Goal: Task Accomplishment & Management: Manage account settings

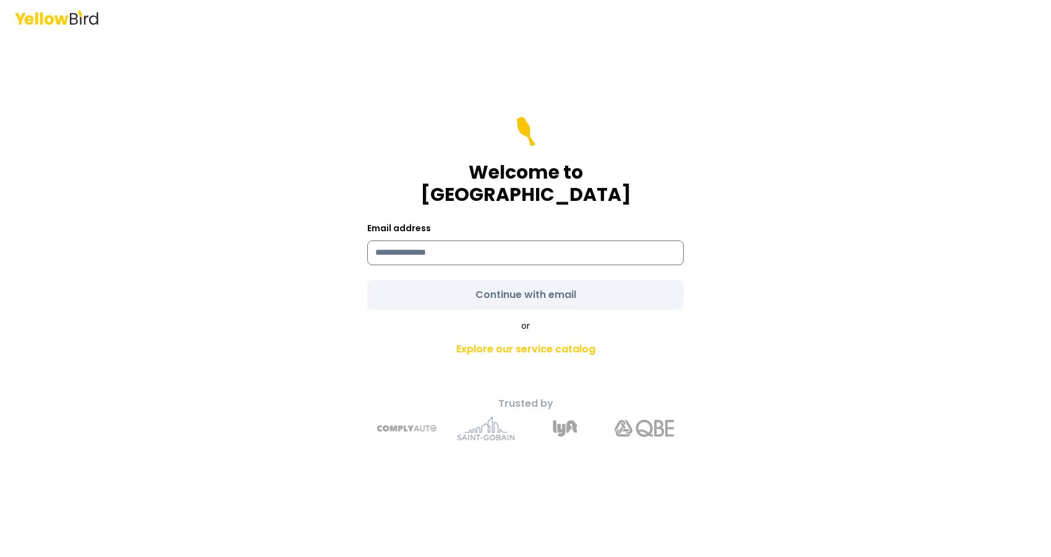
click at [453, 240] on input at bounding box center [525, 252] width 316 height 25
click at [453, 276] on form "Welcome to YellowBird Email address Continue with email" at bounding box center [525, 213] width 316 height 193
click at [538, 290] on form "**********" at bounding box center [525, 213] width 316 height 193
click at [545, 282] on form "**********" at bounding box center [525, 213] width 316 height 193
click at [439, 240] on input "**********" at bounding box center [525, 252] width 316 height 25
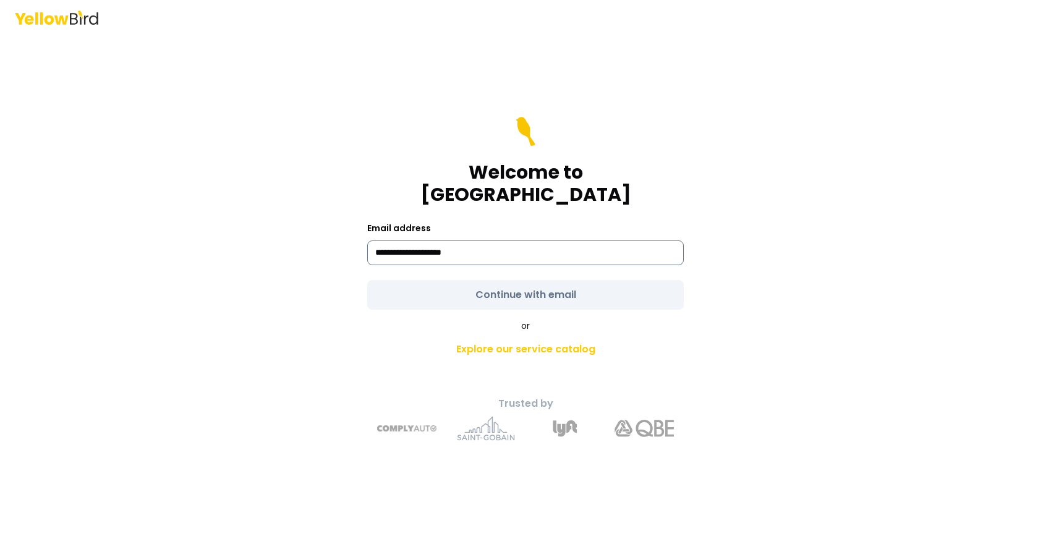
click at [520, 240] on input "**********" at bounding box center [525, 252] width 316 height 25
click at [541, 244] on input "**********" at bounding box center [525, 252] width 316 height 25
type input "*"
type input "**********"
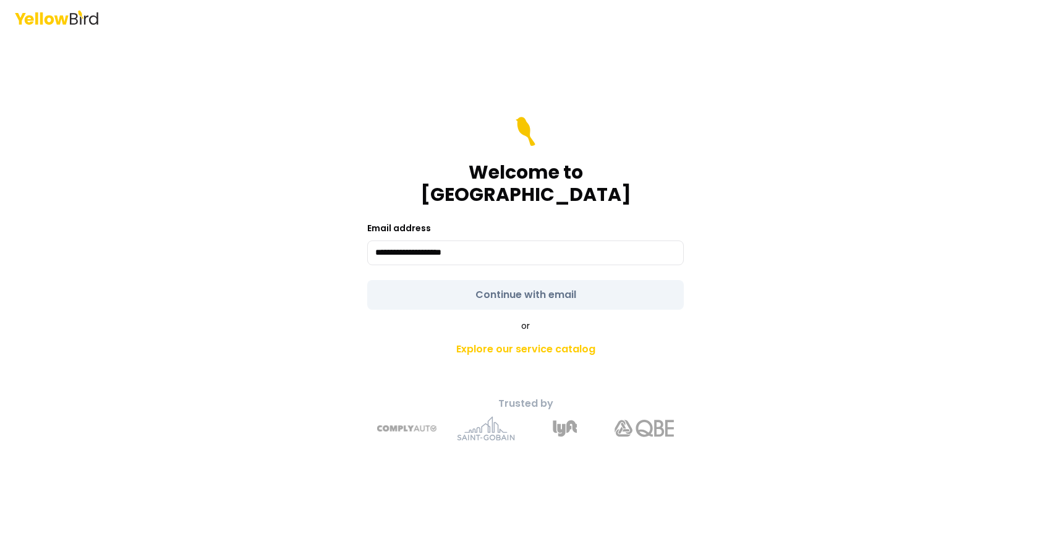
click at [880, 313] on div "**********" at bounding box center [525, 278] width 1051 height 557
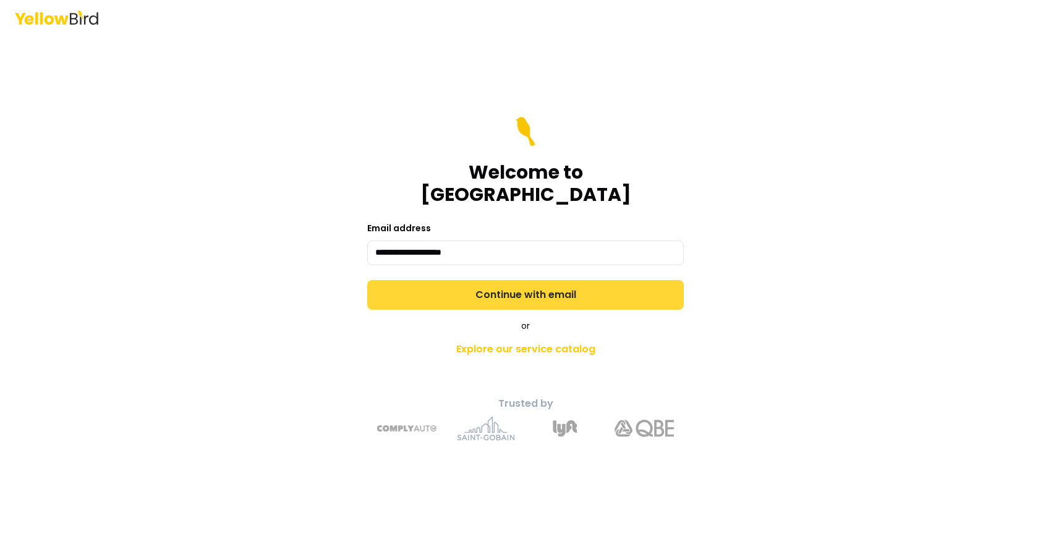
click at [531, 287] on button "Continue with email" at bounding box center [525, 295] width 316 height 30
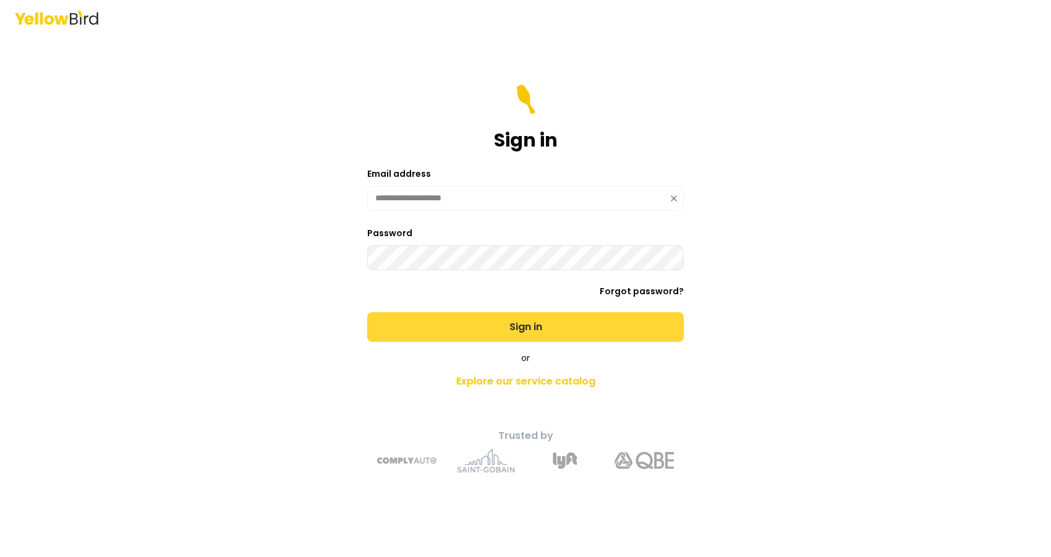
click at [488, 330] on button "Sign in" at bounding box center [525, 327] width 316 height 30
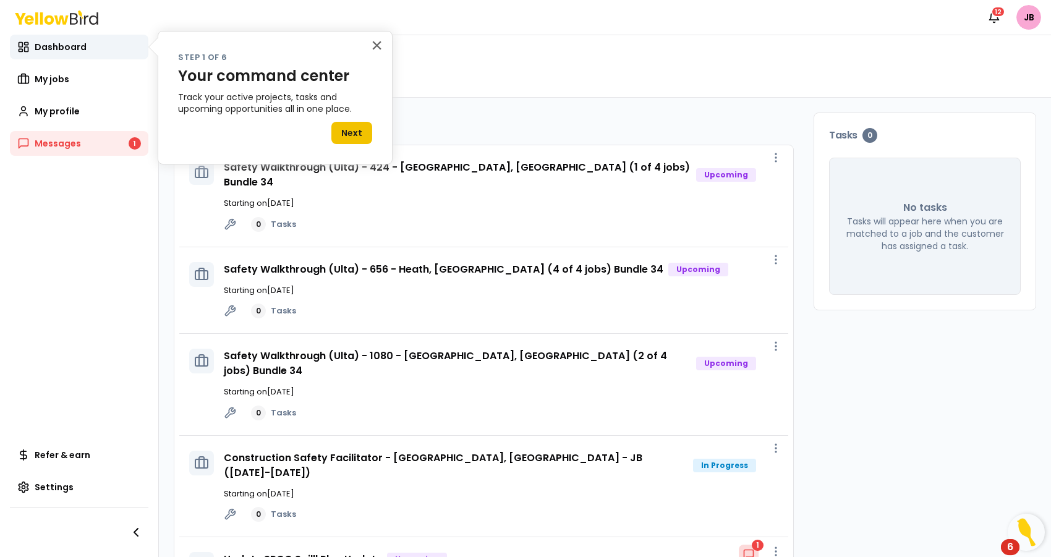
click at [357, 143] on button "Next" at bounding box center [351, 133] width 41 height 22
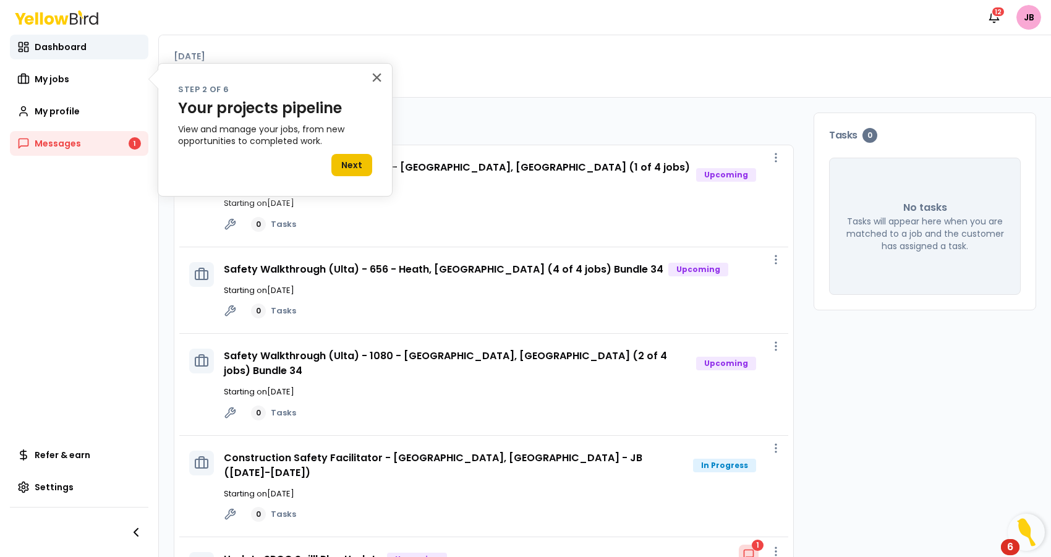
click at [352, 169] on button "Next" at bounding box center [351, 165] width 41 height 22
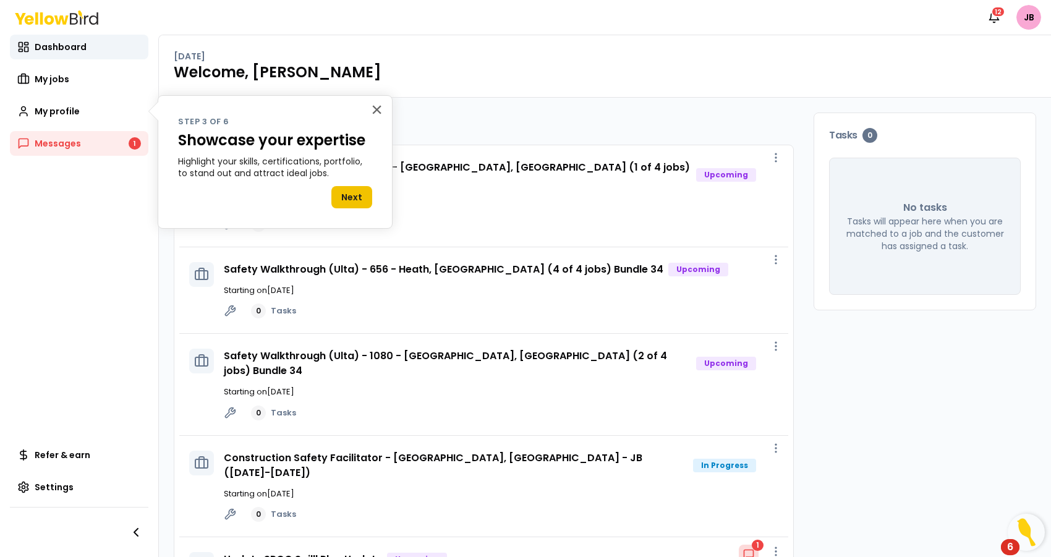
click at [358, 198] on button "Next" at bounding box center [351, 197] width 41 height 22
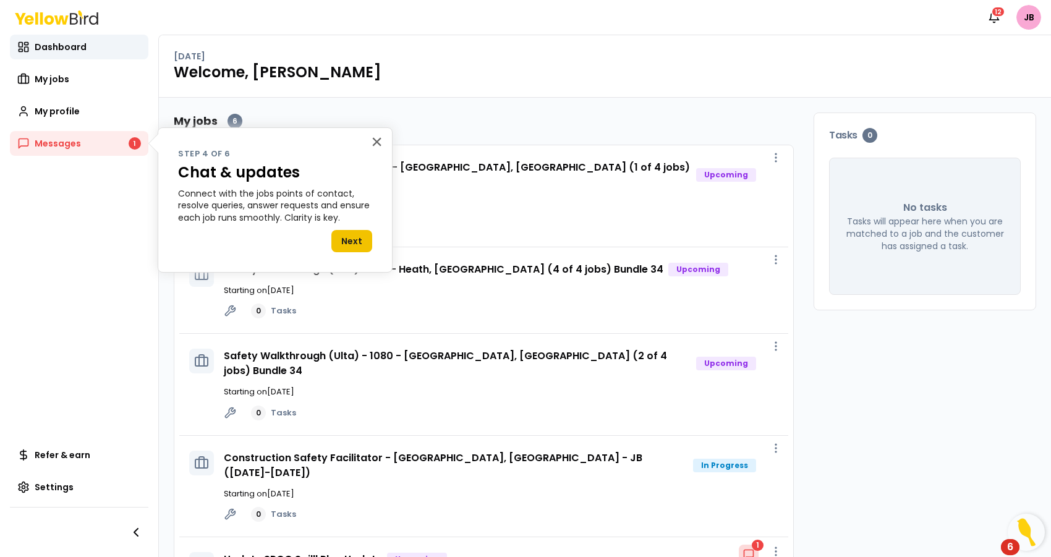
click at [347, 232] on button "Next" at bounding box center [351, 241] width 41 height 22
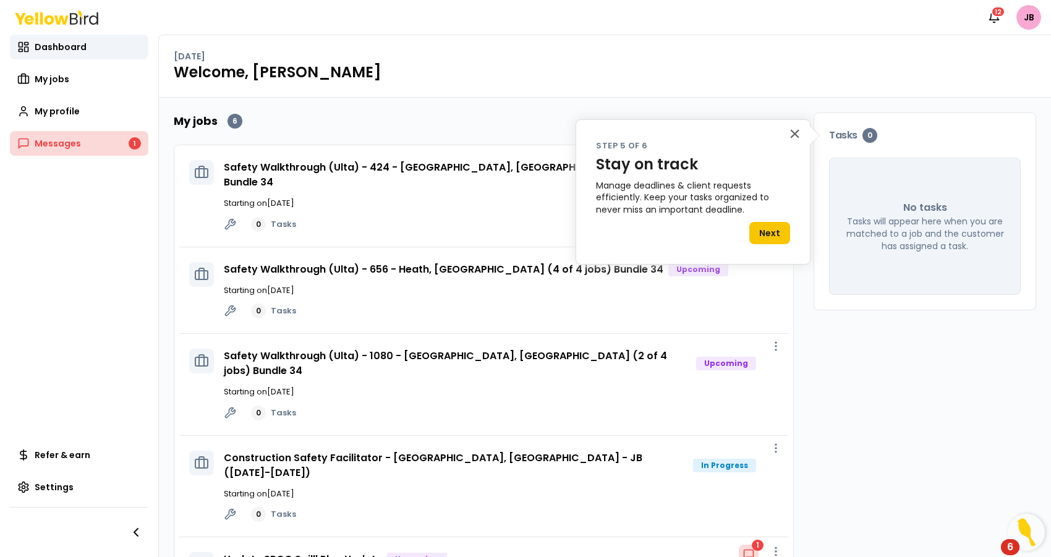
click at [64, 140] on span "Messages" at bounding box center [58, 143] width 46 height 12
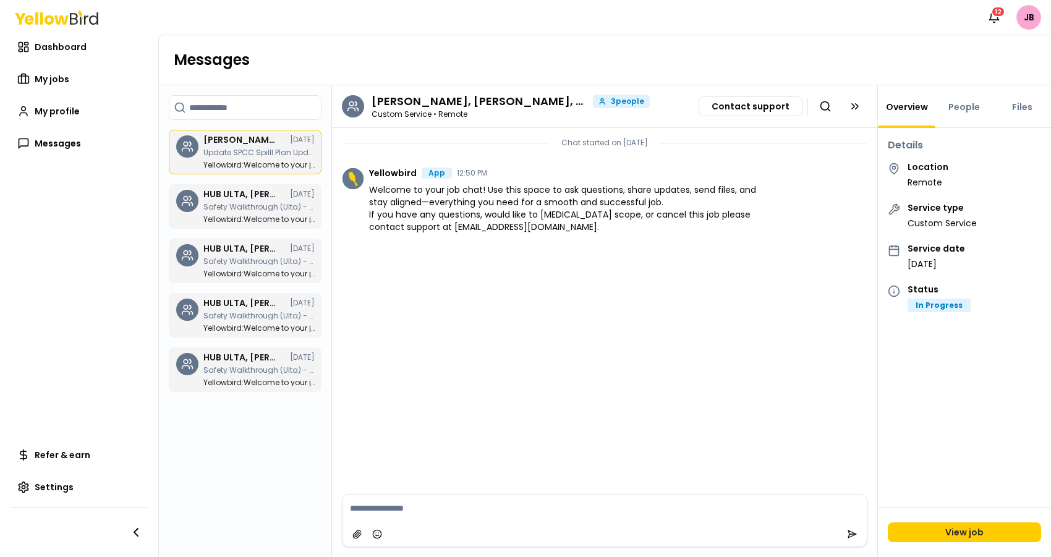
click at [381, 507] on textarea at bounding box center [604, 507] width 524 height 27
click at [381, 508] on textarea at bounding box center [604, 507] width 524 height 27
click at [252, 373] on p "Safety Walkthrough (Ulta) - 1091 - [GEOGRAPHIC_DATA], The Shops on [GEOGRAPHIC_…" at bounding box center [258, 370] width 111 height 7
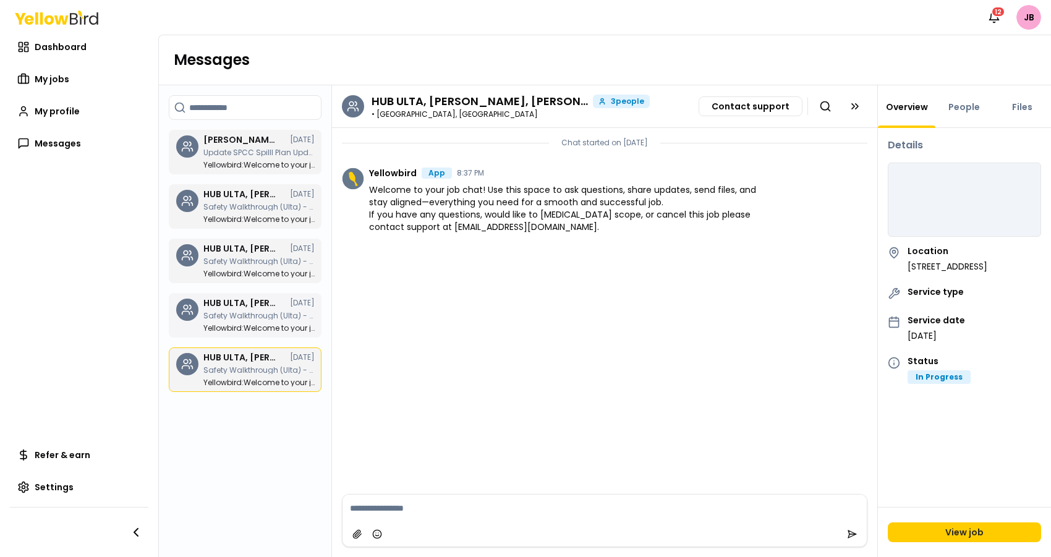
click at [259, 326] on p "Yellowbird : Welcome to your job chat! Use this space to ask questions, share u…" at bounding box center [258, 327] width 111 height 7
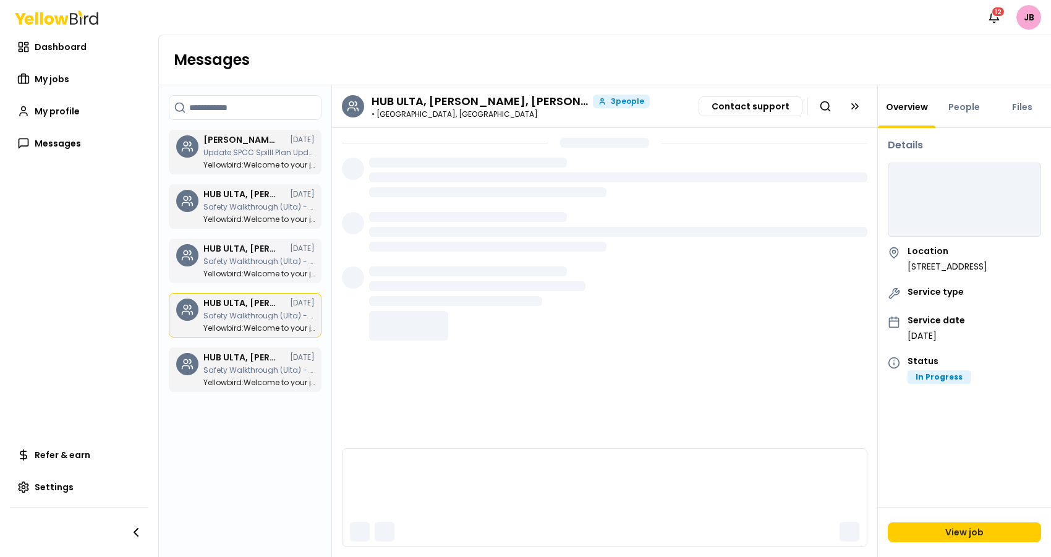
click at [250, 277] on p "Yellowbird : Welcome to your job chat! Use this space to ask questions, share u…" at bounding box center [258, 273] width 111 height 7
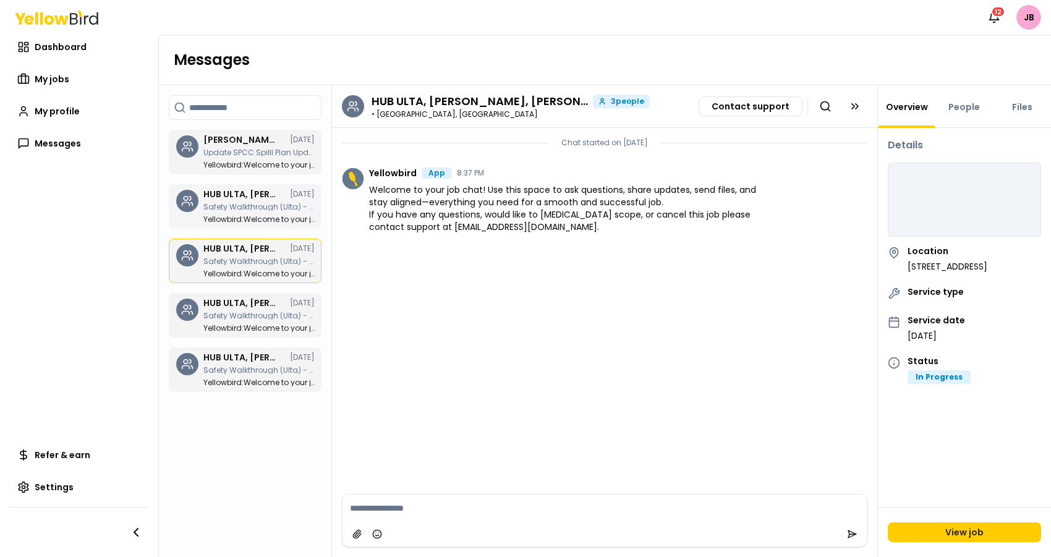
click at [265, 208] on p "Safety Walkthrough (Ulta) - 424 - [GEOGRAPHIC_DATA], [GEOGRAPHIC_DATA] (1 of 4 …" at bounding box center [258, 206] width 111 height 7
click at [38, 72] on link "My jobs" at bounding box center [79, 79] width 138 height 25
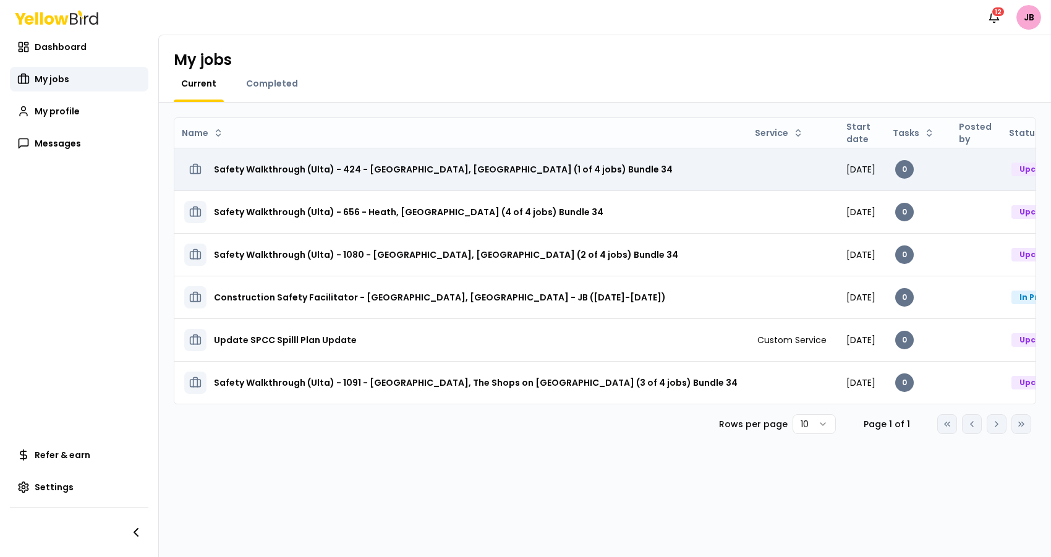
click at [466, 166] on h3 "Safety Walkthrough (Ulta) - 424 - [GEOGRAPHIC_DATA], [GEOGRAPHIC_DATA] (1 of 4 …" at bounding box center [443, 169] width 459 height 22
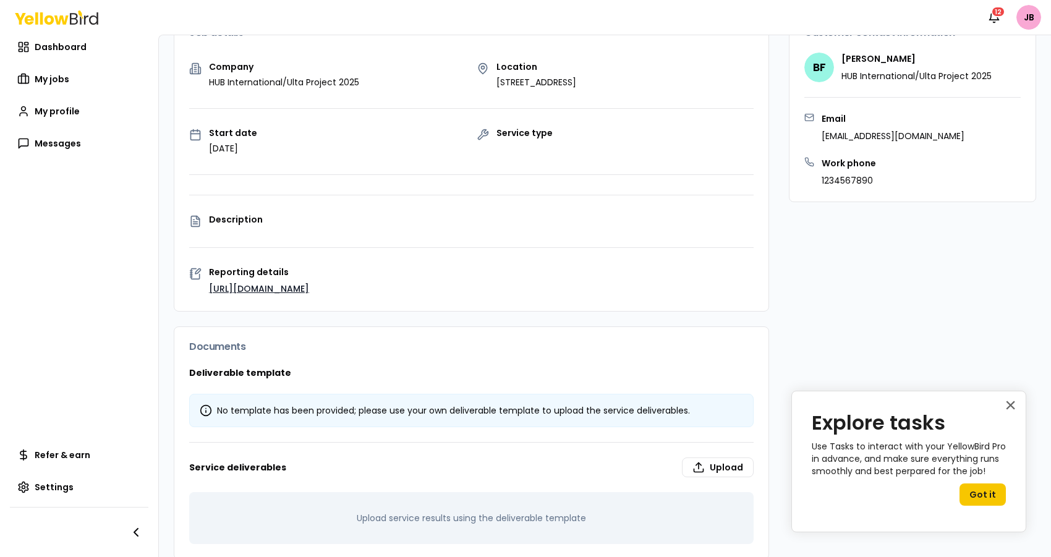
scroll to position [127, 0]
click at [983, 490] on button "Got it" at bounding box center [982, 494] width 46 height 22
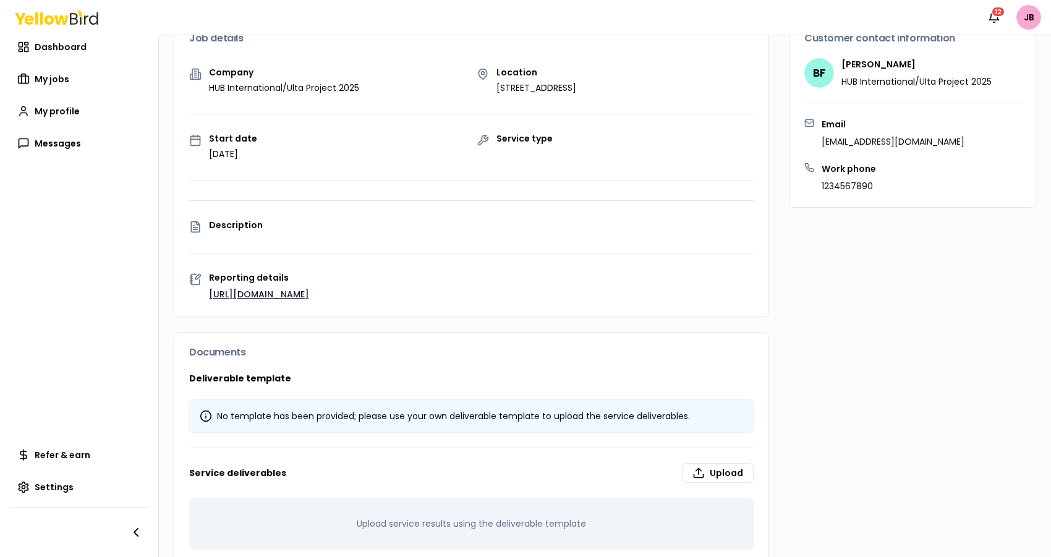
scroll to position [130, 0]
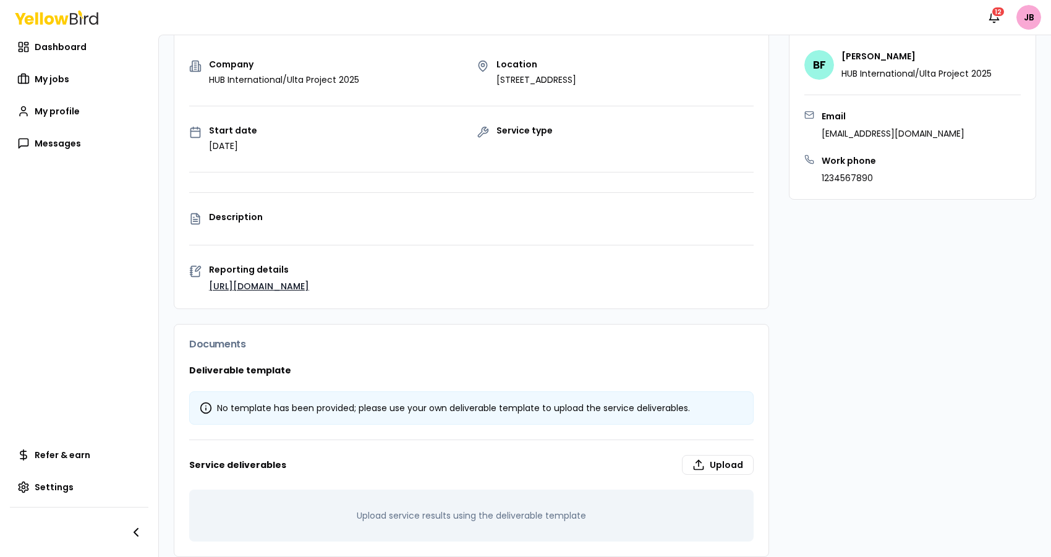
click at [294, 280] on link "[URL][DOMAIN_NAME]" at bounding box center [259, 286] width 100 height 12
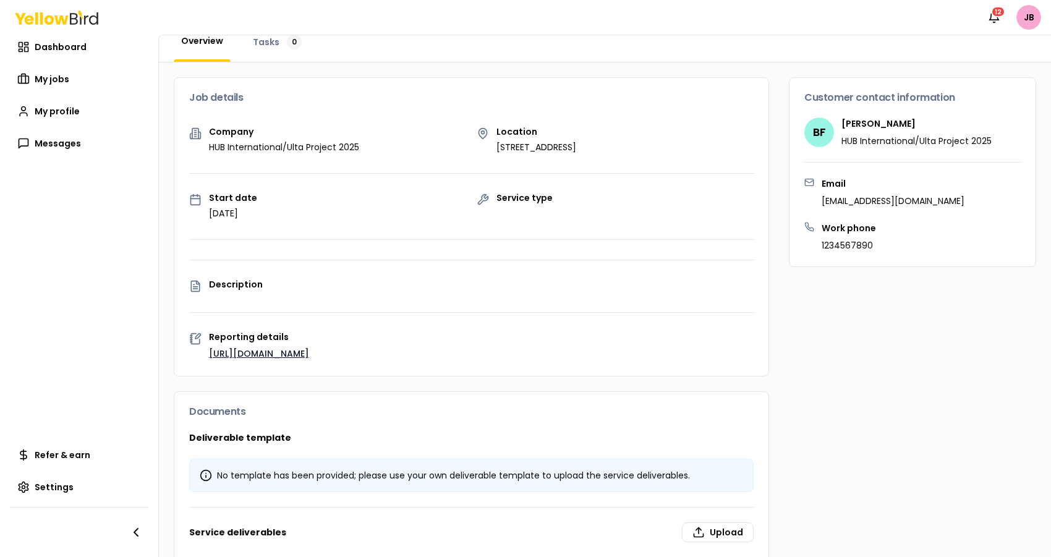
scroll to position [130, 0]
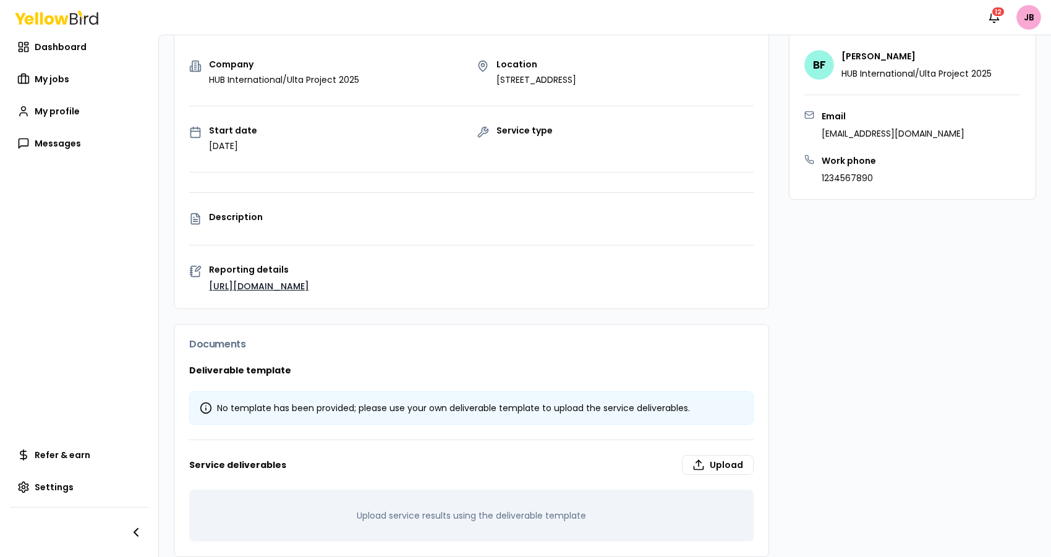
click at [734, 455] on label "Upload" at bounding box center [718, 465] width 72 height 20
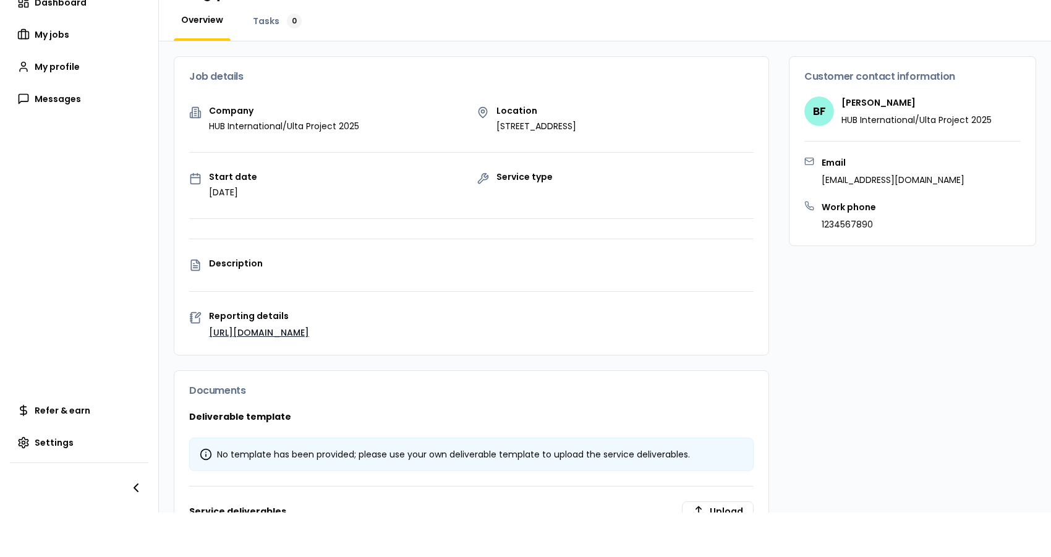
scroll to position [0, 0]
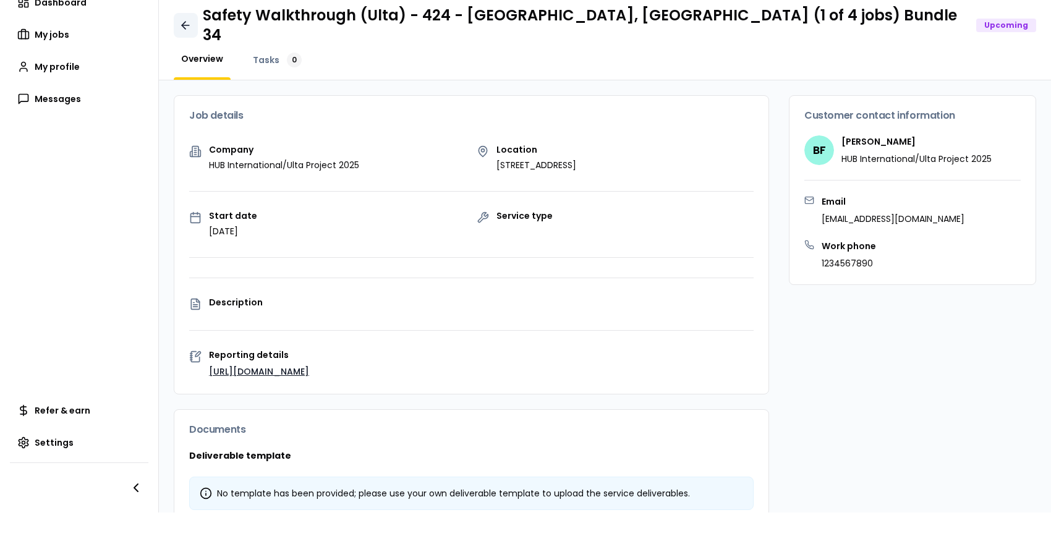
click at [187, 25] on link at bounding box center [186, 25] width 24 height 25
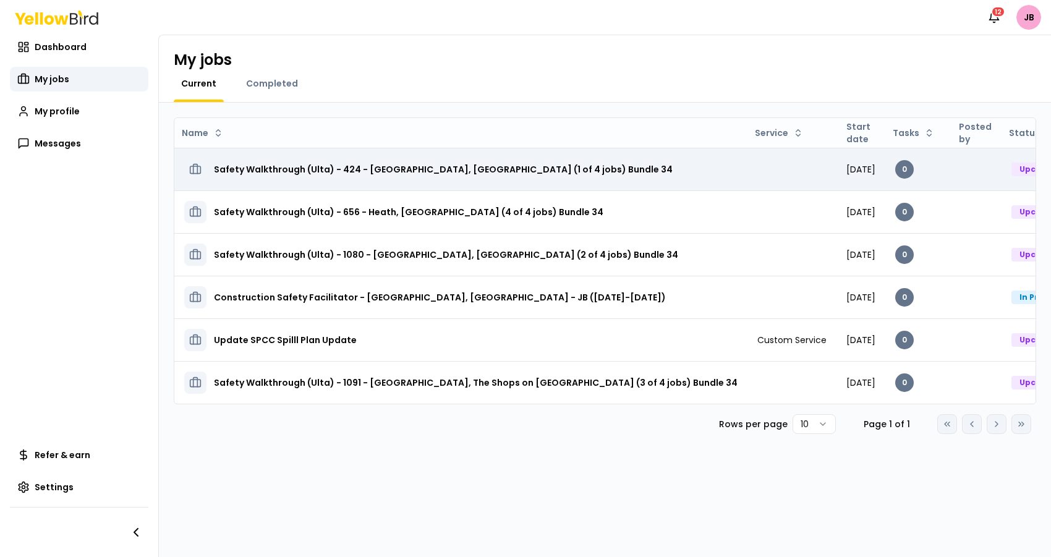
click at [1011, 172] on div "Upcoming" at bounding box center [1041, 170] width 60 height 14
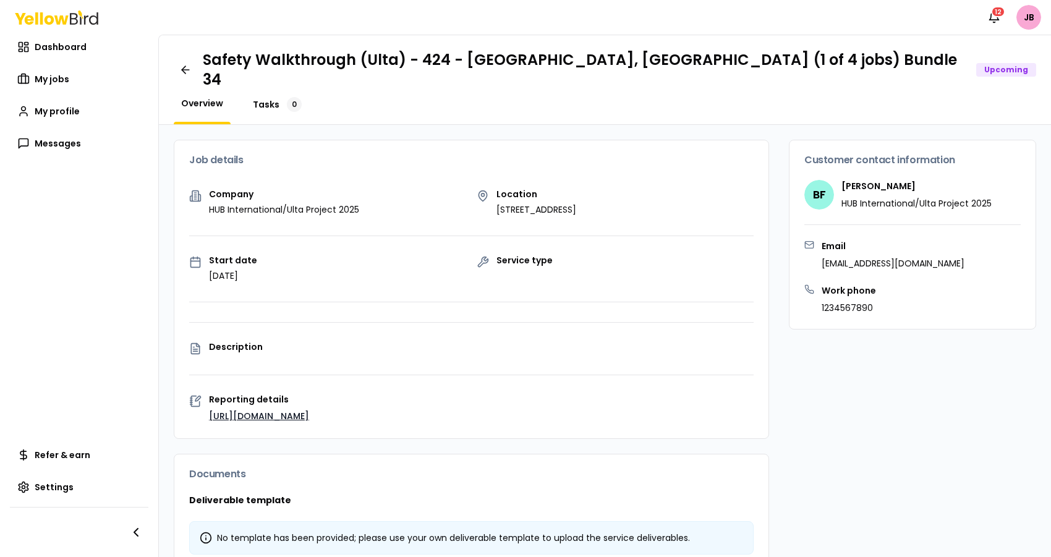
click at [278, 97] on link "Tasks 0" at bounding box center [277, 104] width 64 height 15
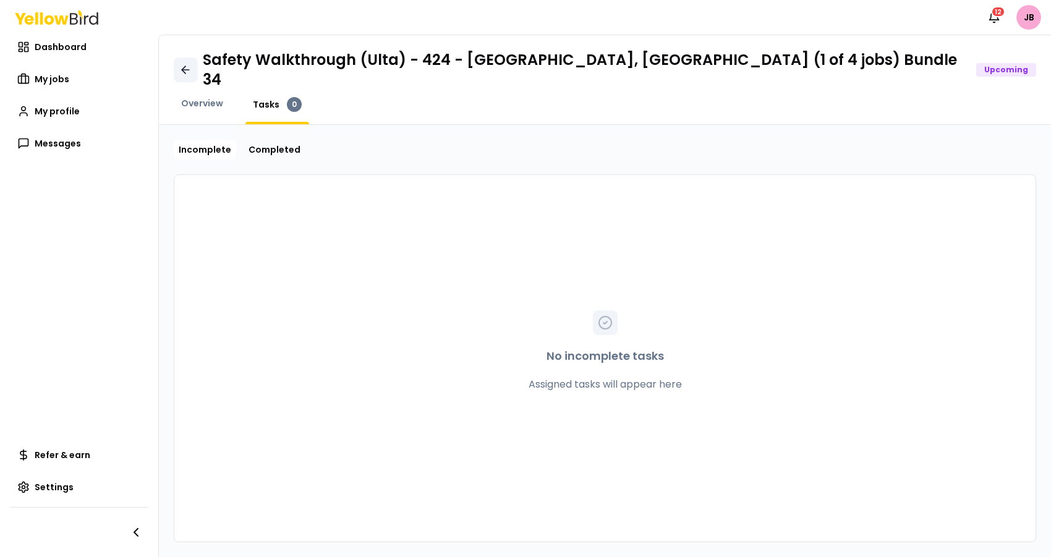
click at [177, 66] on link at bounding box center [186, 69] width 24 height 25
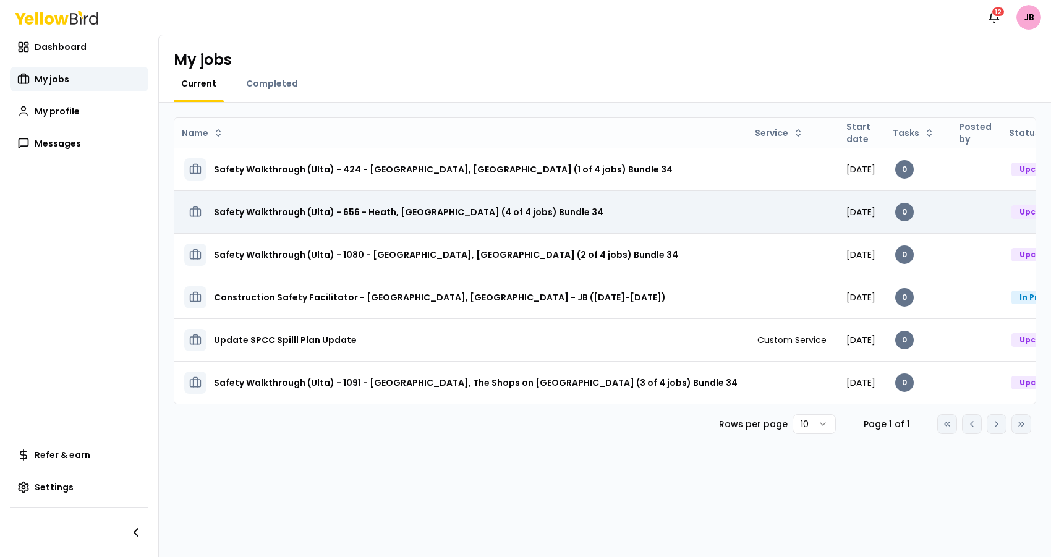
click at [439, 205] on h3 "Safety Walkthrough (Ulta) - 656 - Heath, [GEOGRAPHIC_DATA] (4 of 4 jobs) Bundle…" at bounding box center [408, 212] width 389 height 22
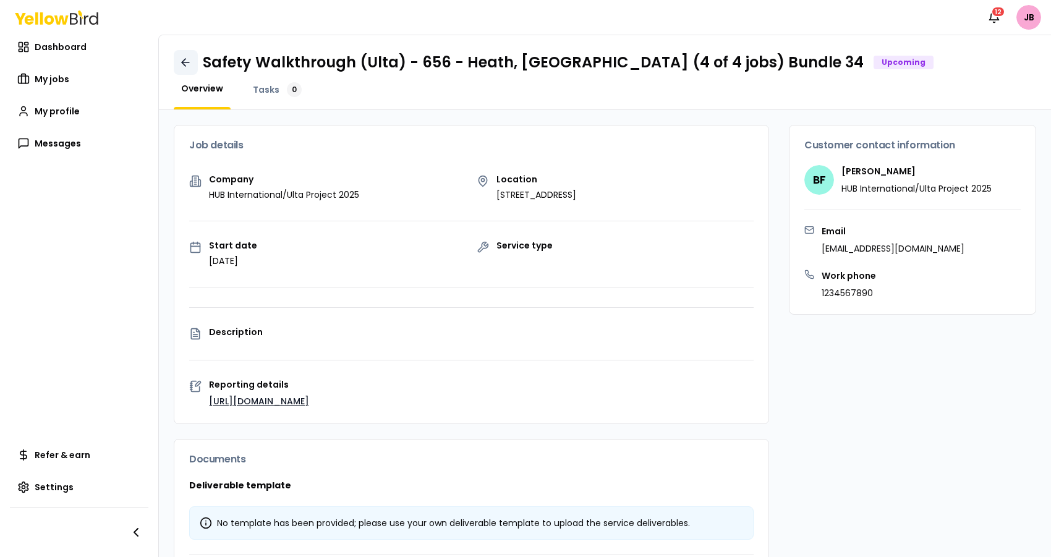
click at [194, 67] on link at bounding box center [186, 62] width 24 height 25
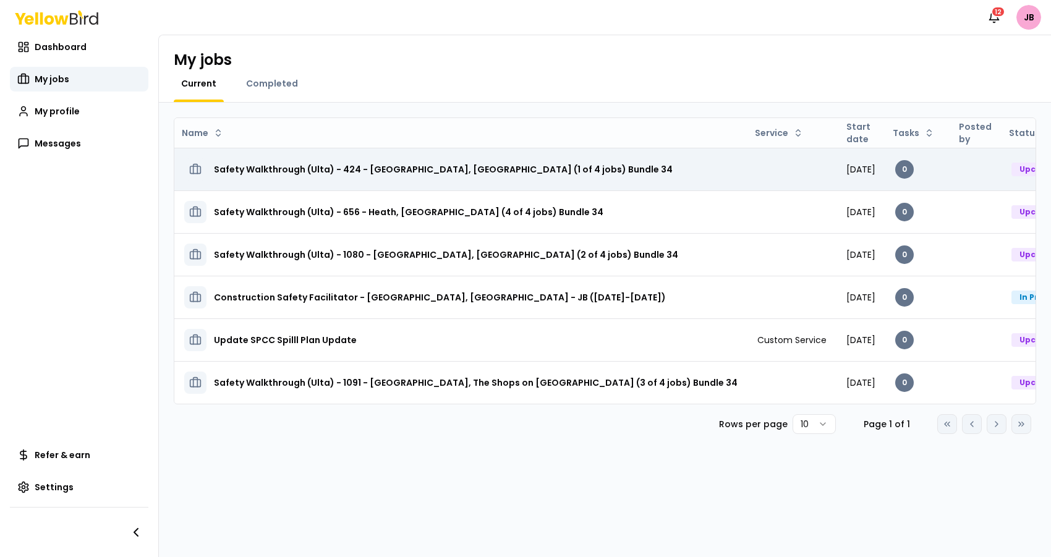
click at [598, 164] on h3 "Safety Walkthrough (Ulta) - 424 - [GEOGRAPHIC_DATA], [GEOGRAPHIC_DATA] (1 of 4 …" at bounding box center [443, 169] width 459 height 22
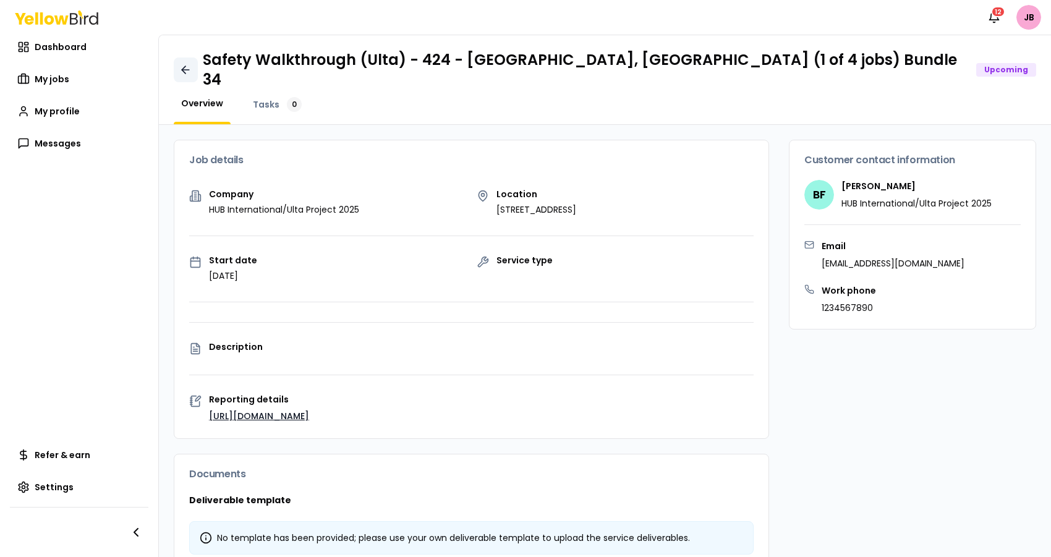
click at [186, 68] on icon at bounding box center [185, 70] width 12 height 12
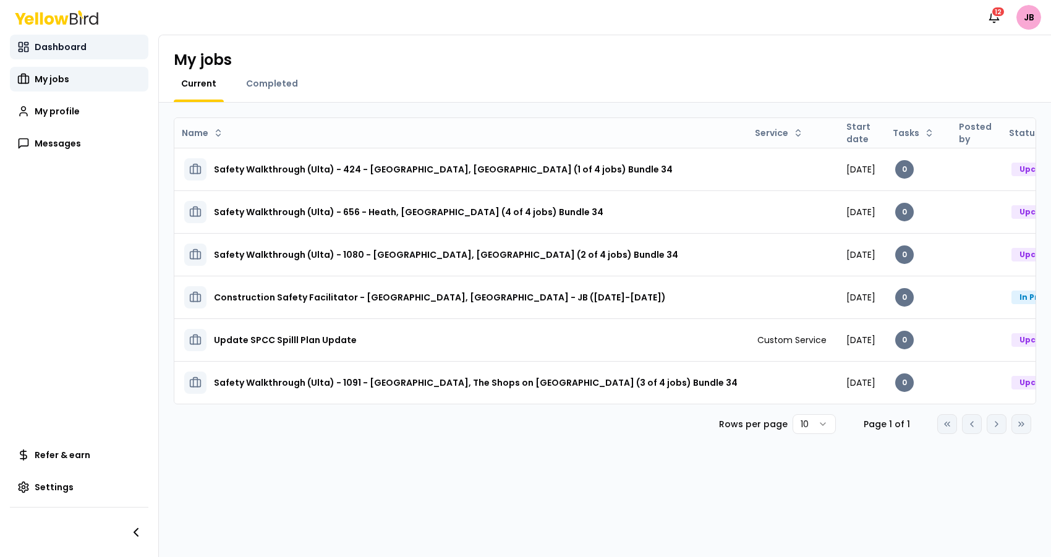
click at [77, 53] on span "Dashboard" at bounding box center [61, 47] width 52 height 12
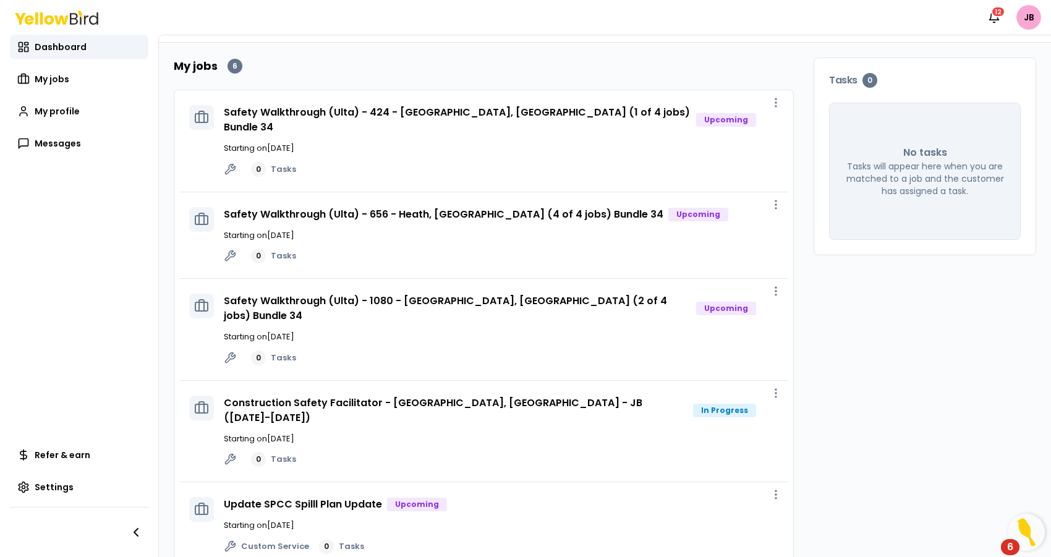
scroll to position [57, 0]
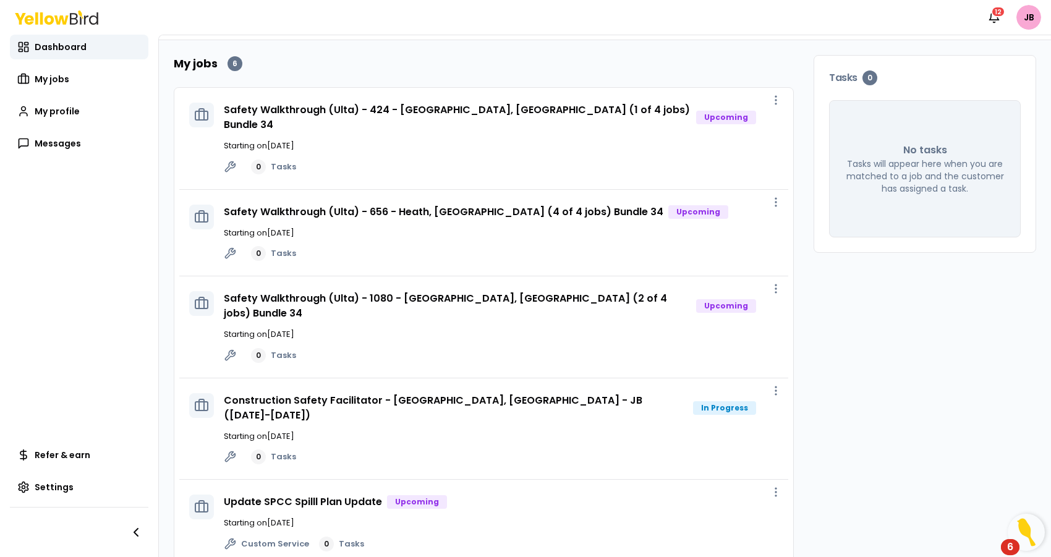
click at [579, 143] on div "Safety Walkthrough (Ulta) - 424 - Columbus, Polaris Towne Center (1 of 4 jobs) …" at bounding box center [501, 139] width 554 height 72
click at [763, 93] on button "button" at bounding box center [775, 100] width 25 height 25
click at [745, 128] on span "View job" at bounding box center [740, 128] width 31 height 10
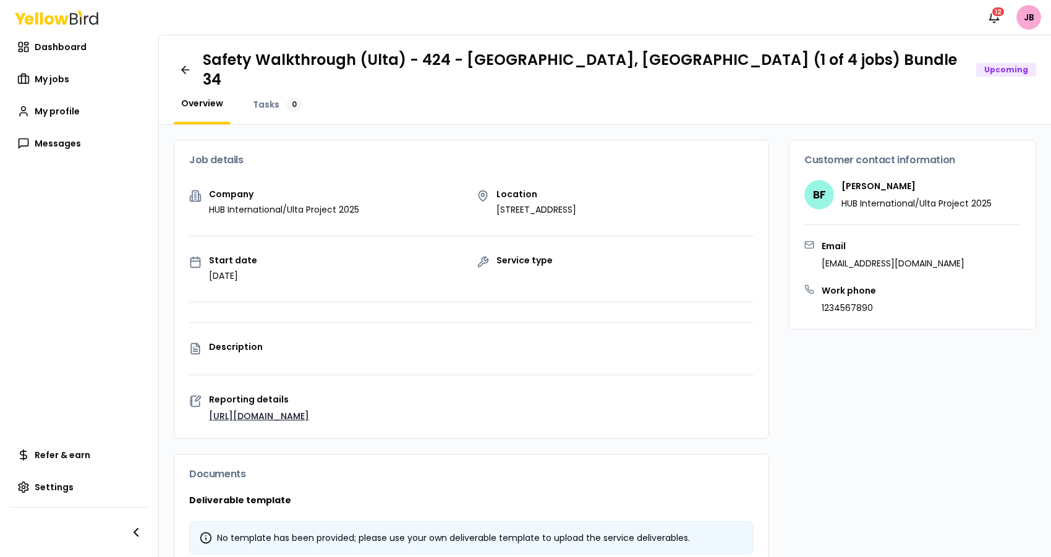
scroll to position [130, 0]
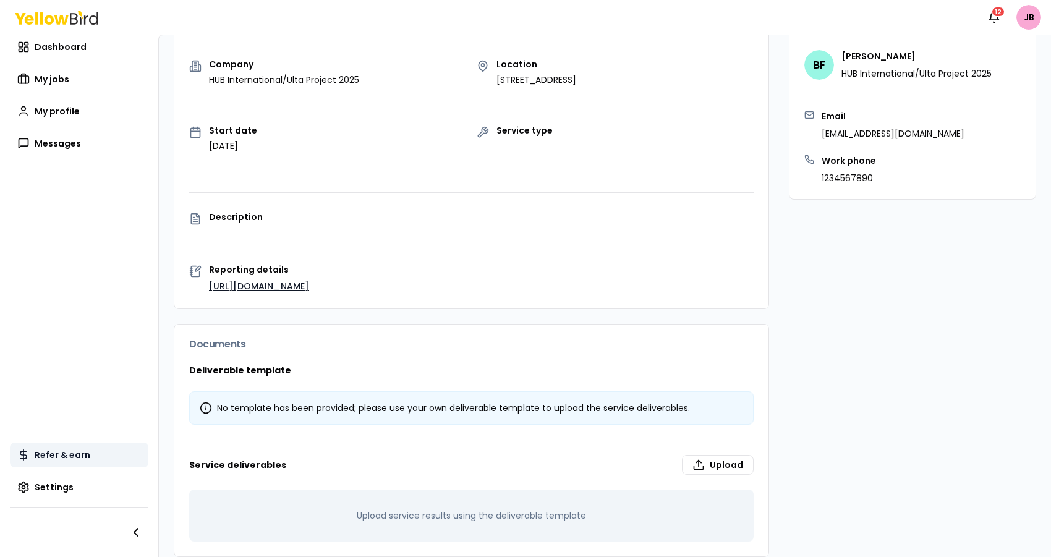
click at [59, 453] on span "Refer & earn" at bounding box center [63, 455] width 56 height 12
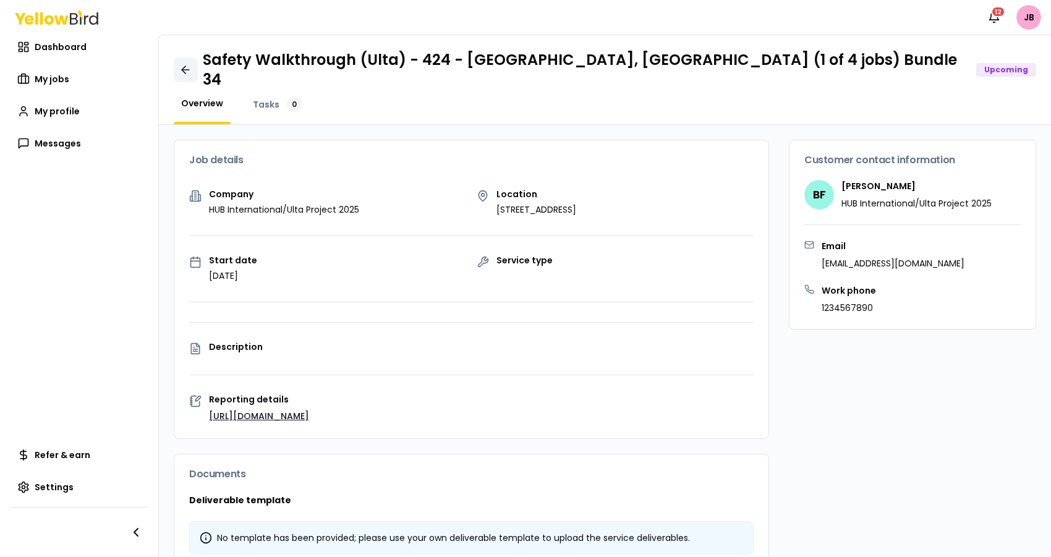
click at [180, 64] on icon at bounding box center [185, 70] width 12 height 12
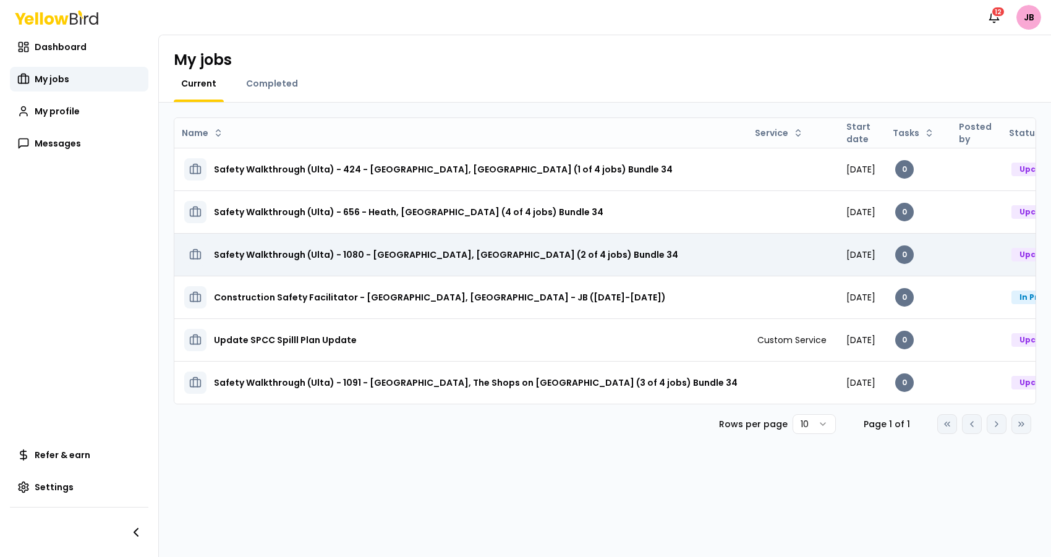
click at [747, 263] on td at bounding box center [791, 254] width 89 height 43
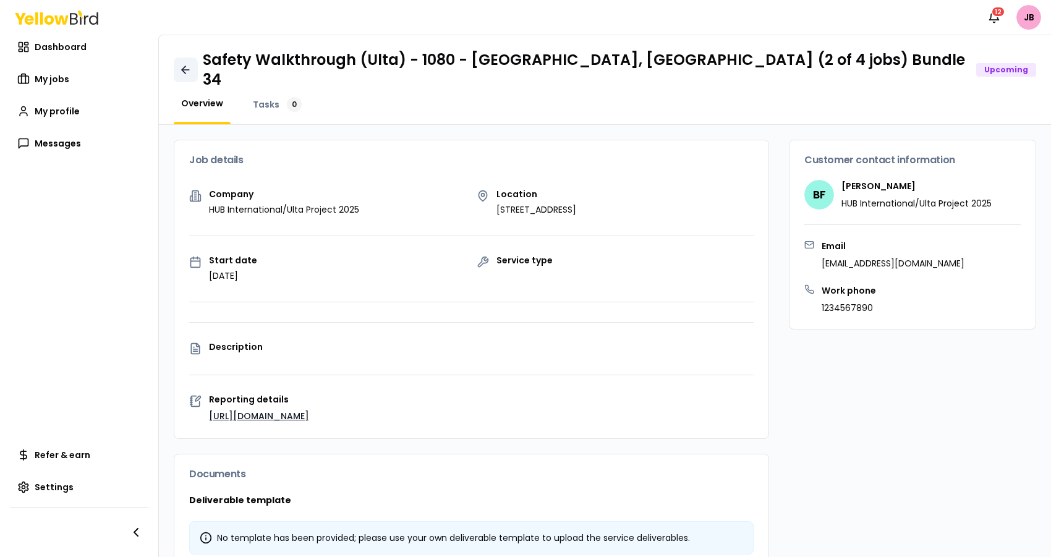
click at [174, 67] on link at bounding box center [186, 69] width 24 height 25
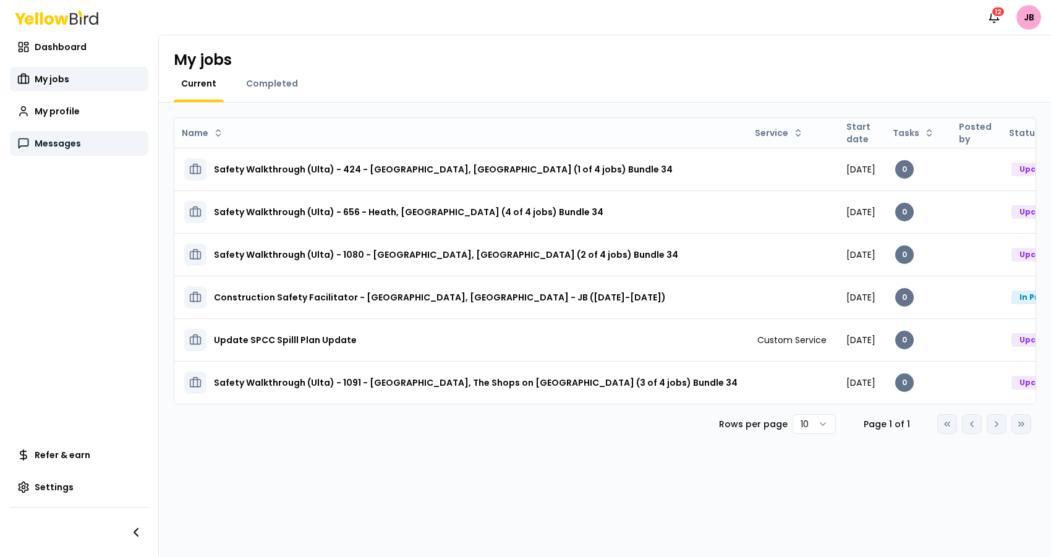
click at [31, 145] on link "Messages" at bounding box center [79, 143] width 138 height 25
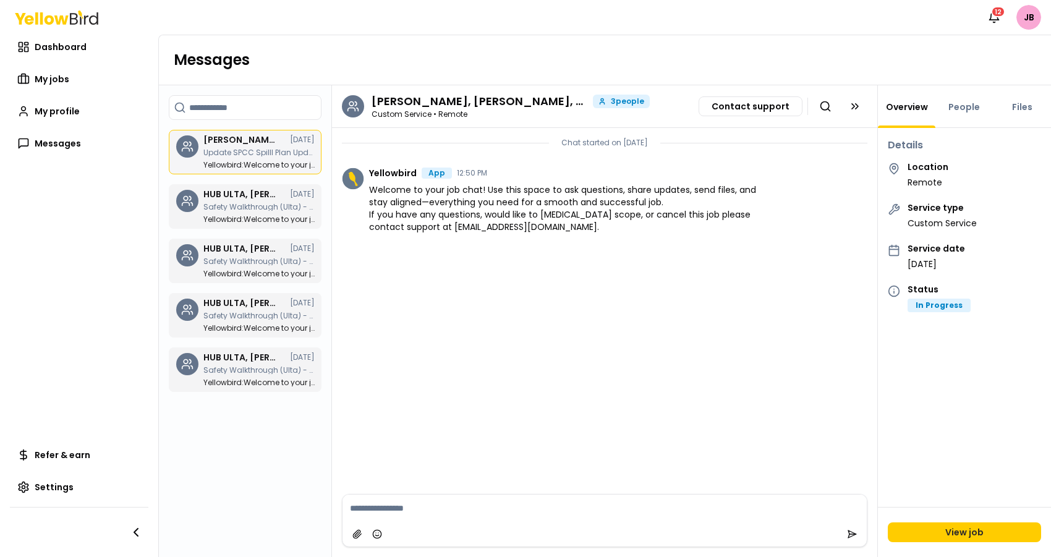
click at [260, 156] on div "Jishant Brahmbhatt, Leticia Garcia, Leticia Garcia 08/29/25 Update SPCC Spilll …" at bounding box center [258, 151] width 111 height 33
click at [452, 518] on textarea at bounding box center [604, 507] width 524 height 27
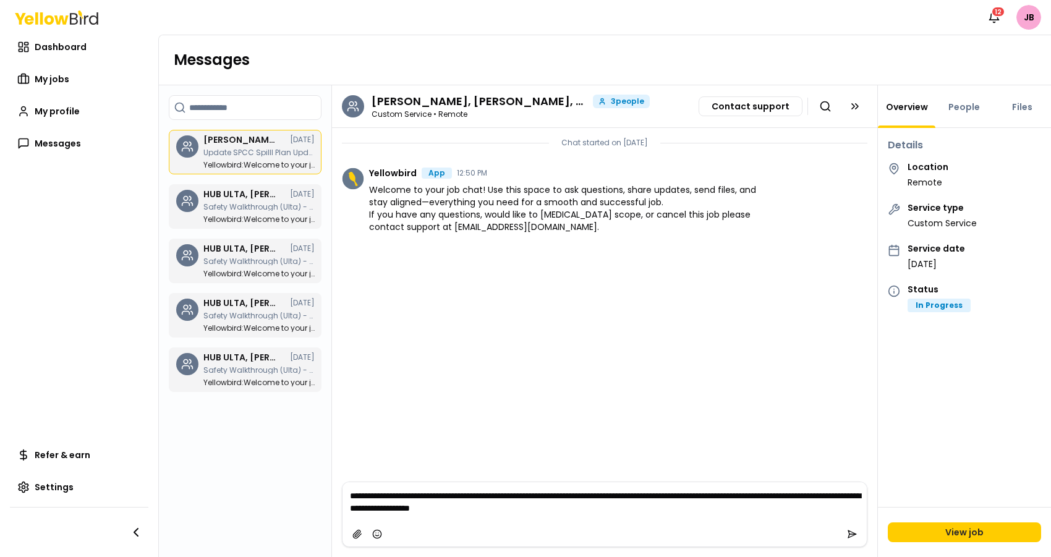
type textarea "**********"
drag, startPoint x: 670, startPoint y: 514, endPoint x: 310, endPoint y: 501, distance: 360.6
click at [310, 501] on div "Search chats Jishant Brahmbhatt, Leticia Garcia, Leticia Garcia 08/29/25 Update…" at bounding box center [605, 321] width 892 height 472
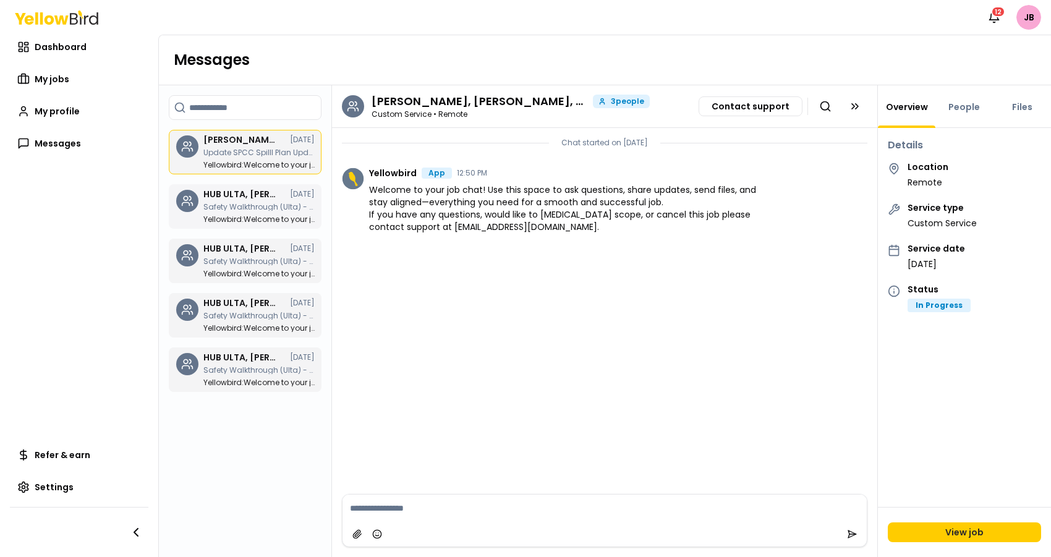
click at [255, 200] on div "HUB ULTA, [PERSON_NAME], [PERSON_NAME] [DATE] Safety Walkthrough (Ulta) - 424 -…" at bounding box center [258, 206] width 111 height 33
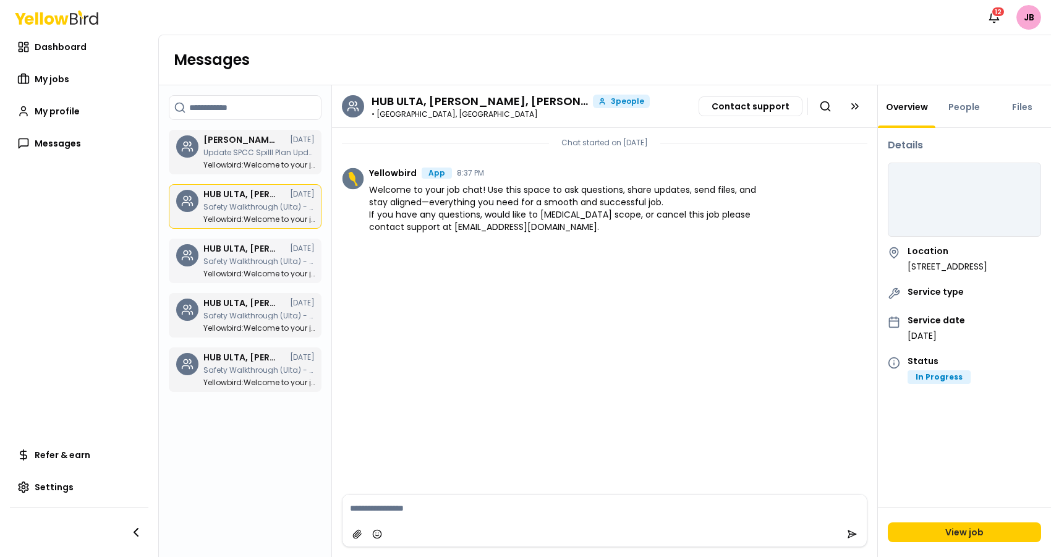
click at [252, 278] on link "HUB ULTA, [PERSON_NAME], [PERSON_NAME] [DATE] Safety Walkthrough (Ulta) - 1080 …" at bounding box center [245, 261] width 153 height 45
click at [508, 510] on textarea at bounding box center [604, 507] width 524 height 27
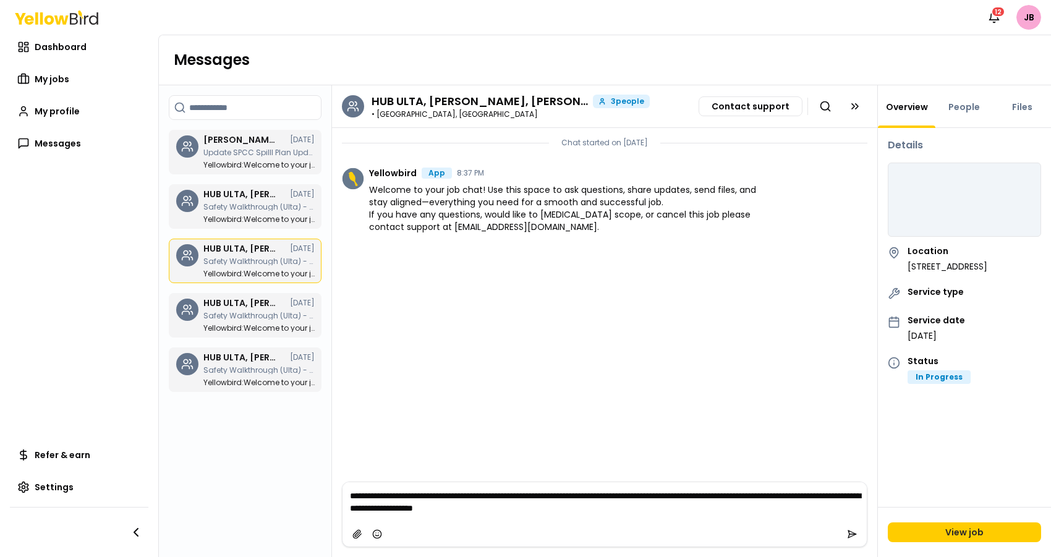
click at [529, 496] on textarea "**********" at bounding box center [604, 502] width 524 height 40
click at [782, 494] on textarea "**********" at bounding box center [604, 502] width 524 height 40
drag, startPoint x: 685, startPoint y: 508, endPoint x: 371, endPoint y: 513, distance: 314.0
click at [371, 513] on textarea "**********" at bounding box center [604, 502] width 524 height 40
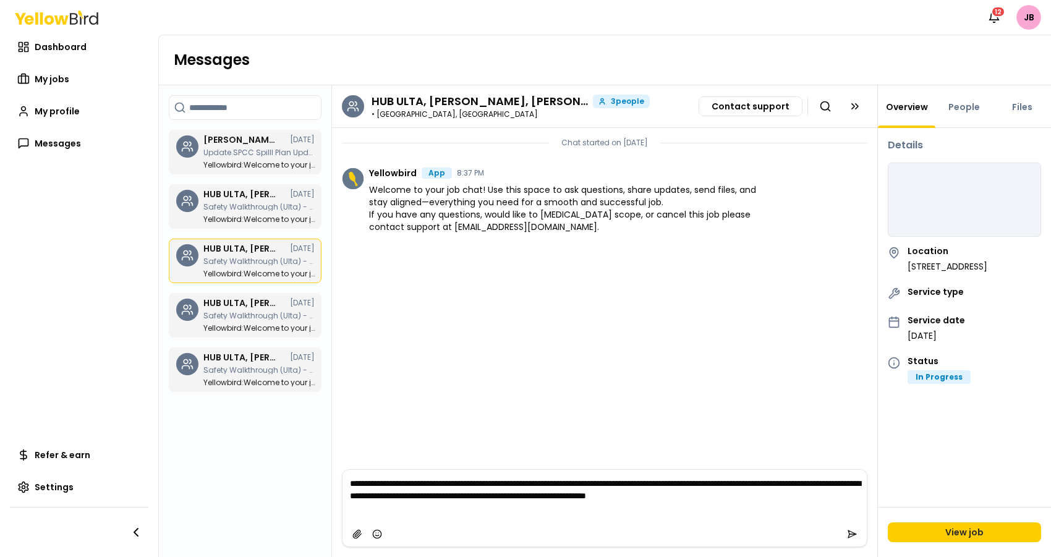
click at [450, 493] on textarea "**********" at bounding box center [604, 496] width 524 height 52
type textarea "**********"
click at [852, 533] on icon "submit" at bounding box center [852, 534] width 10 height 10
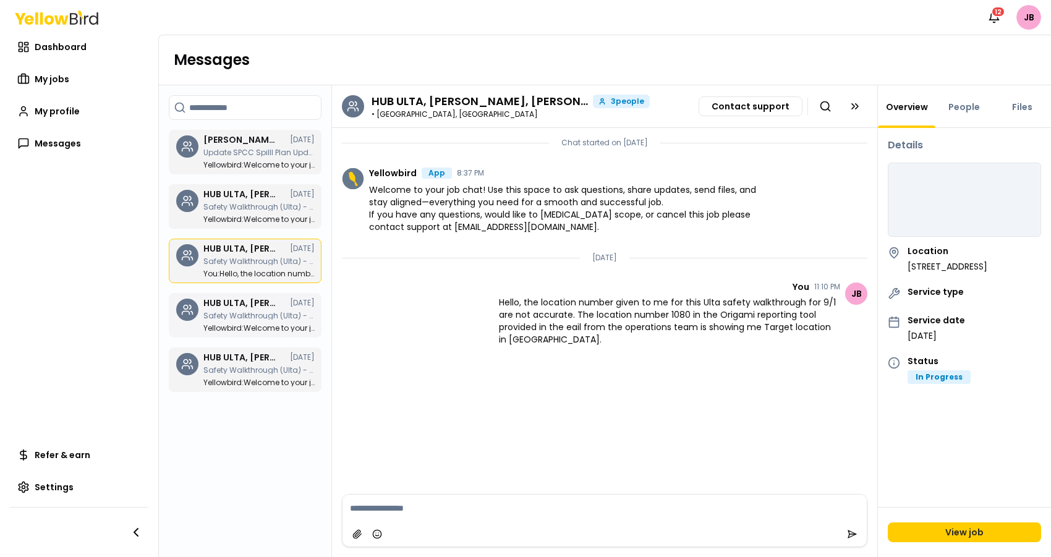
click at [229, 318] on p "Safety Walkthrough (Ulta) - 656 - Heath, [GEOGRAPHIC_DATA] (4 of 4 jobs) Bundle…" at bounding box center [258, 315] width 111 height 7
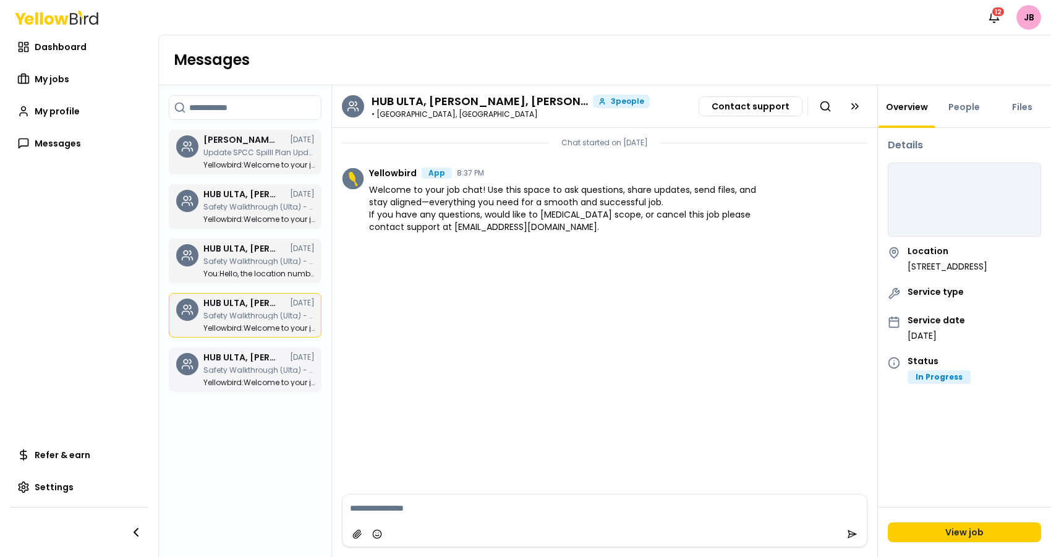
click at [256, 380] on p "Yellowbird : Welcome to your job chat! Use this space to ask questions, share u…" at bounding box center [258, 382] width 111 height 7
click at [477, 502] on textarea at bounding box center [604, 507] width 524 height 27
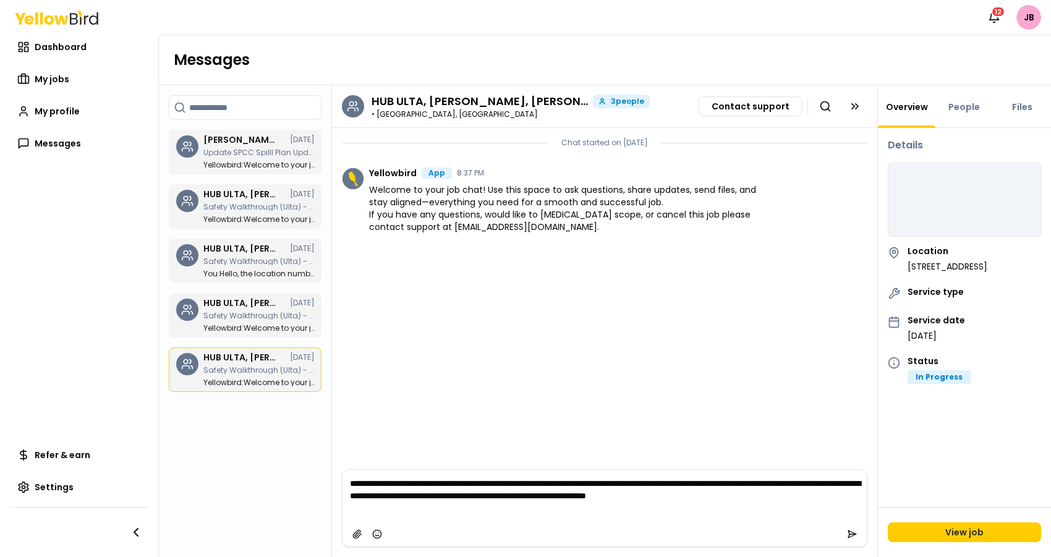
drag, startPoint x: 367, startPoint y: 496, endPoint x: 375, endPoint y: 491, distance: 10.0
click at [367, 496] on textarea "**********" at bounding box center [604, 496] width 524 height 52
click at [381, 509] on textarea "**********" at bounding box center [604, 496] width 524 height 52
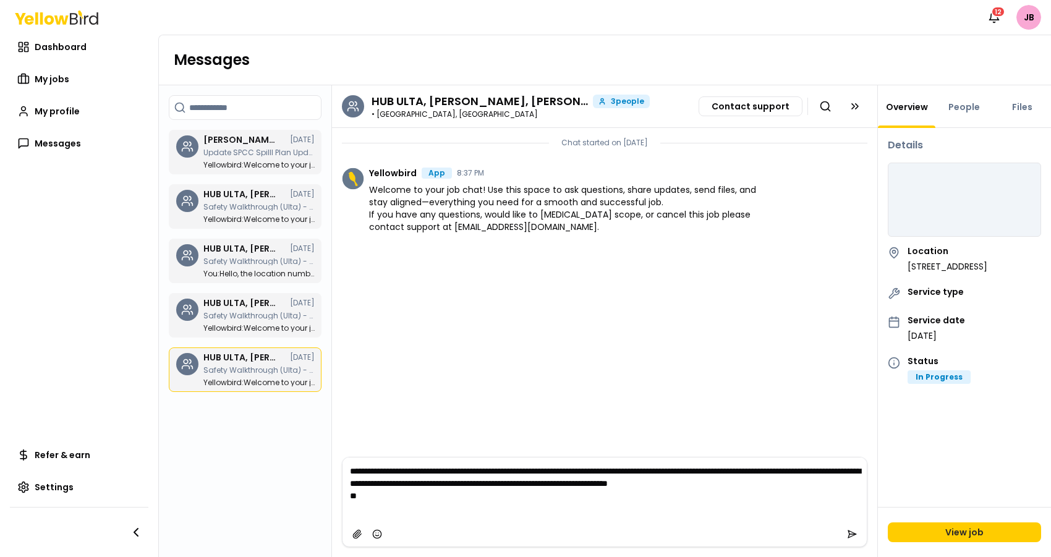
click at [852, 478] on textarea "**********" at bounding box center [604, 489] width 524 height 64
type textarea "**********"
click at [857, 532] on button "submit" at bounding box center [852, 534] width 20 height 20
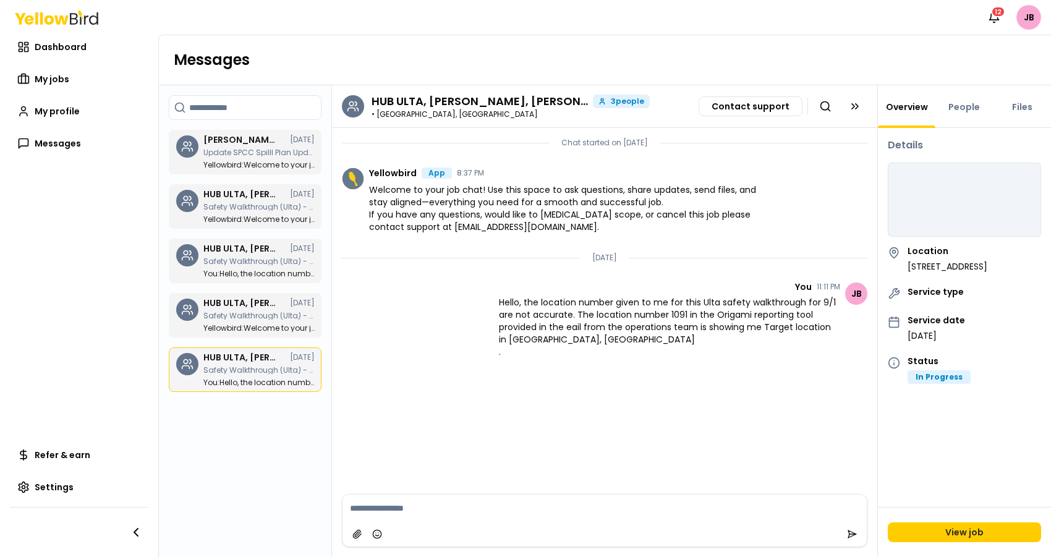
click at [263, 371] on p "Safety Walkthrough (Ulta) - 1091 - [GEOGRAPHIC_DATA], The Shops on [GEOGRAPHIC_…" at bounding box center [258, 370] width 111 height 7
click at [282, 328] on p "Yellowbird : Welcome to your job chat! Use this space to ask questions, share u…" at bounding box center [258, 327] width 111 height 7
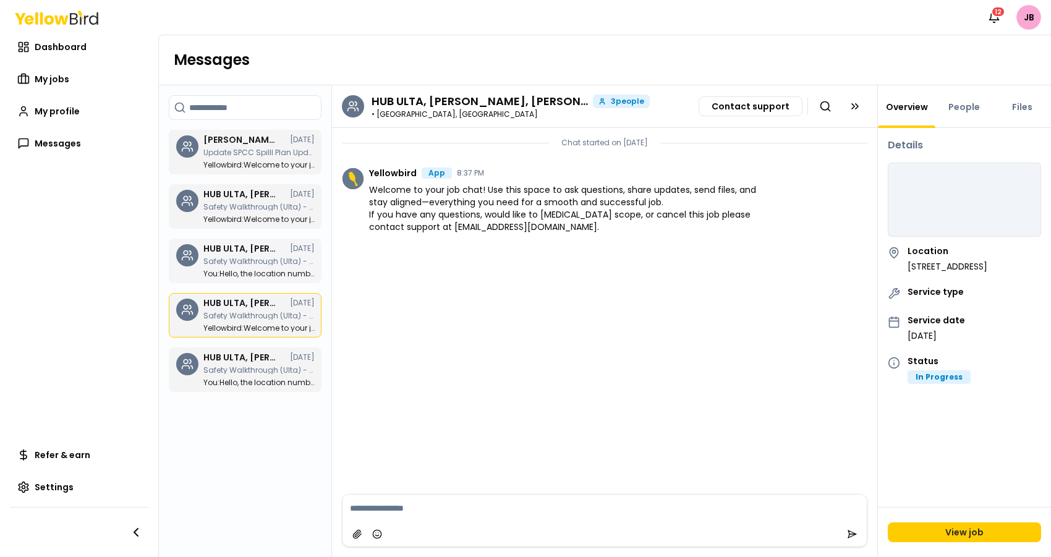
click at [289, 272] on p "You : Hello, the location number given to me for this Ulta safety walkthrough f…" at bounding box center [258, 273] width 111 height 7
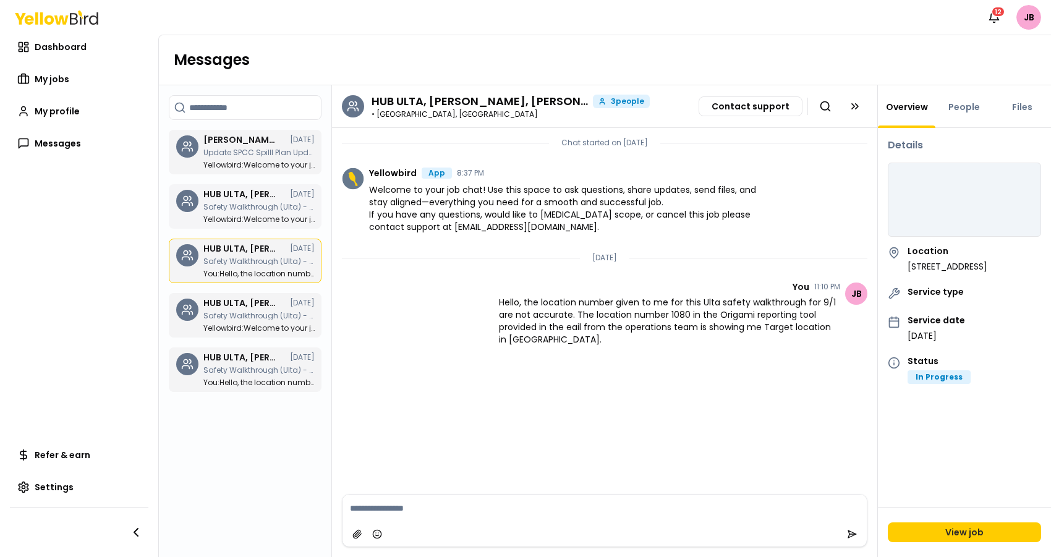
click at [274, 195] on h3 "HUB ULTA, [PERSON_NAME], [PERSON_NAME]" at bounding box center [240, 194] width 74 height 9
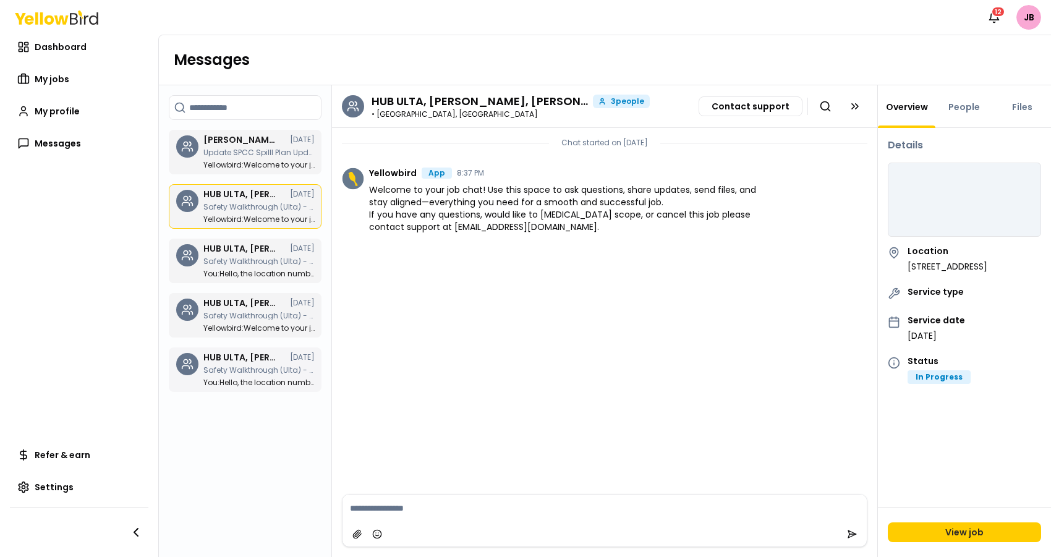
click at [247, 378] on div "HUB ULTA, Jishant Brahmbhatt, Bayyinah Francies 08/31/25 Safety Walkthrough (Ul…" at bounding box center [258, 369] width 111 height 33
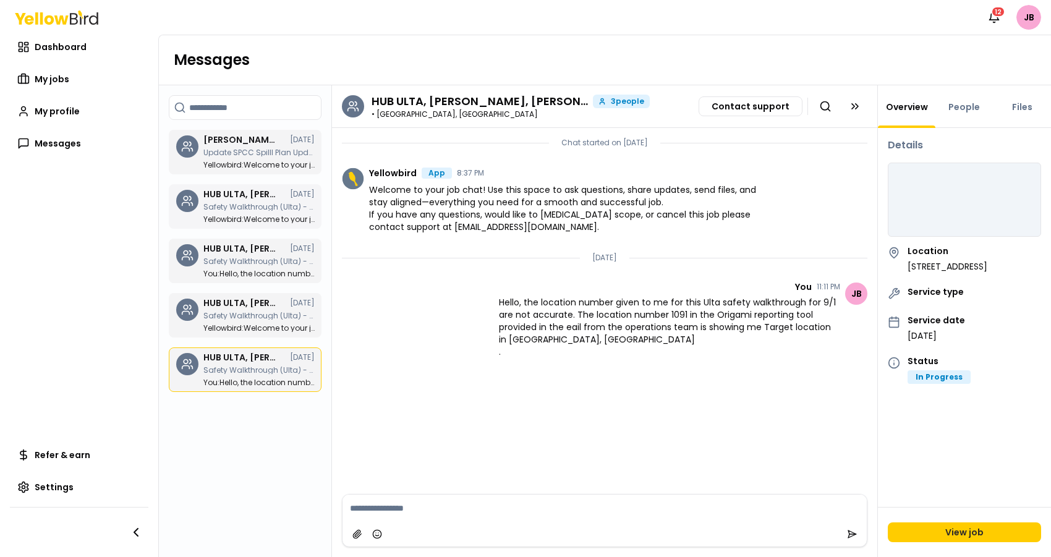
click at [247, 193] on h3 "HUB ULTA, [PERSON_NAME], [PERSON_NAME]" at bounding box center [240, 194] width 74 height 9
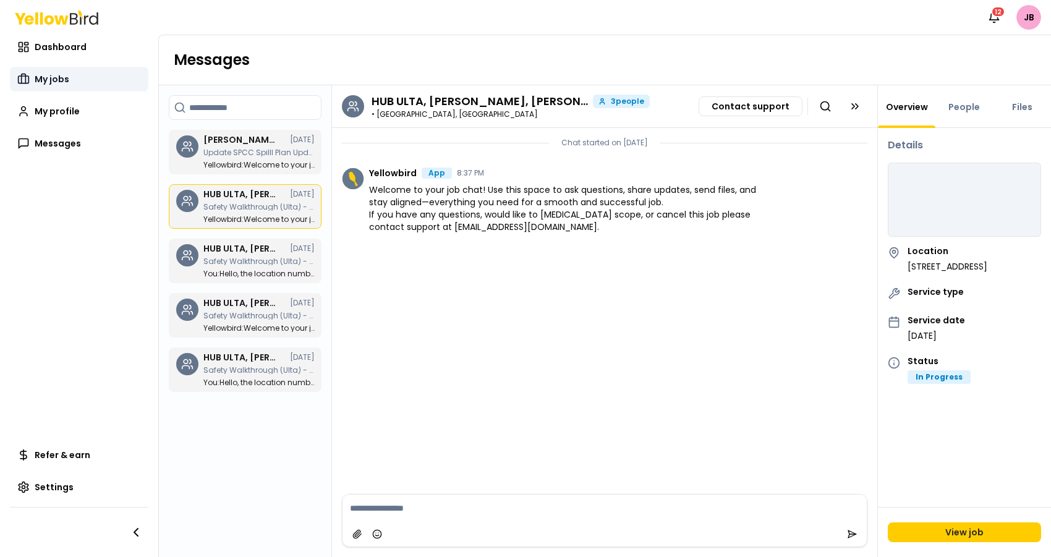
click at [83, 74] on link "My jobs" at bounding box center [79, 79] width 138 height 25
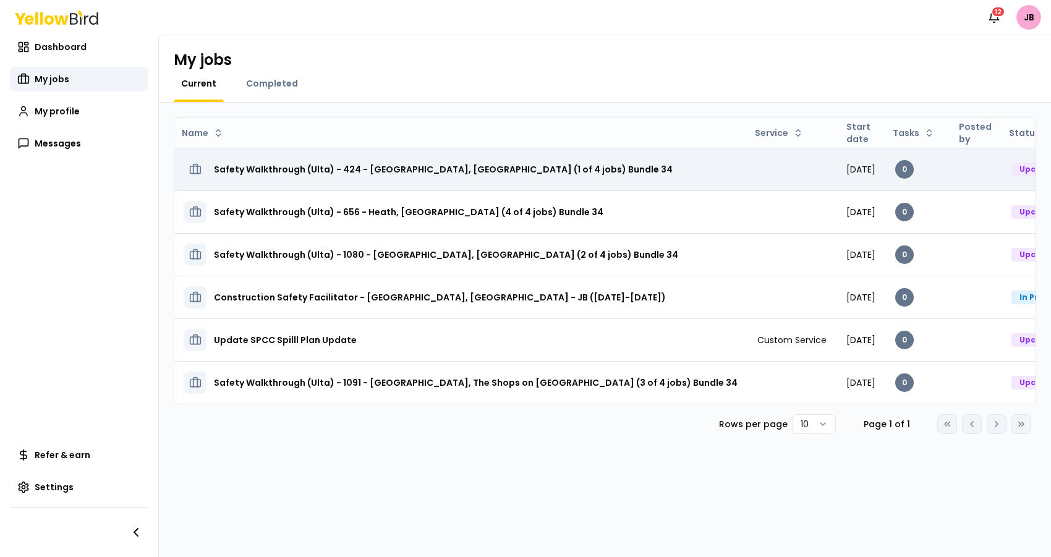
click at [836, 161] on td "[DATE]" at bounding box center [860, 169] width 49 height 43
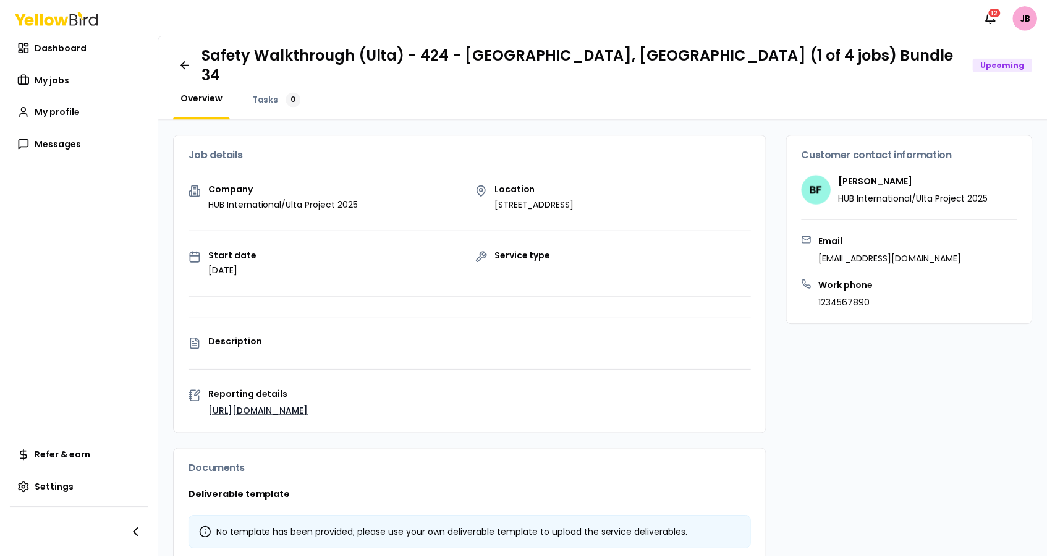
scroll to position [130, 0]
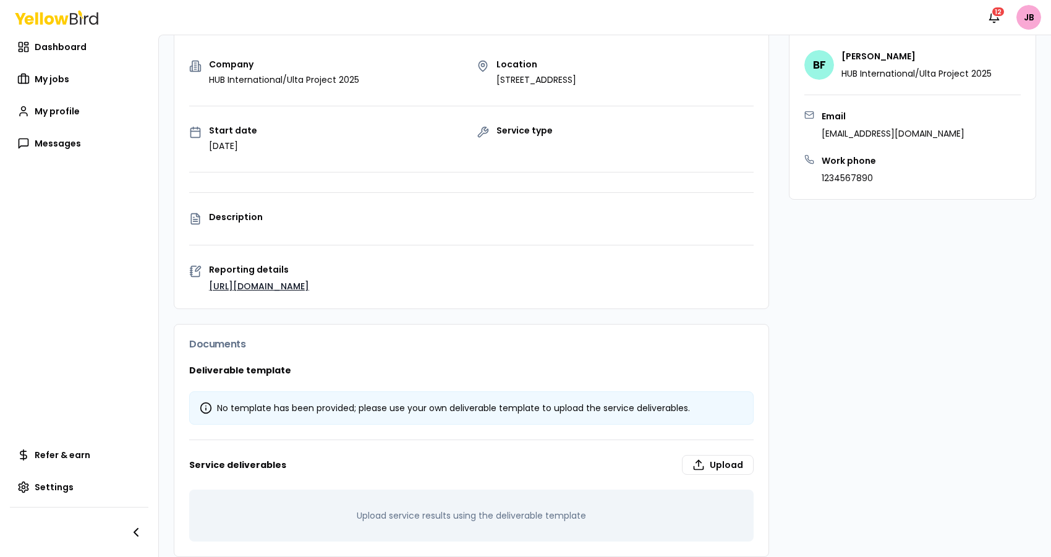
click at [820, 337] on div "Customer contact information BF Bayyinah Francies HUB International/Ulta Projec…" at bounding box center [912, 283] width 247 height 547
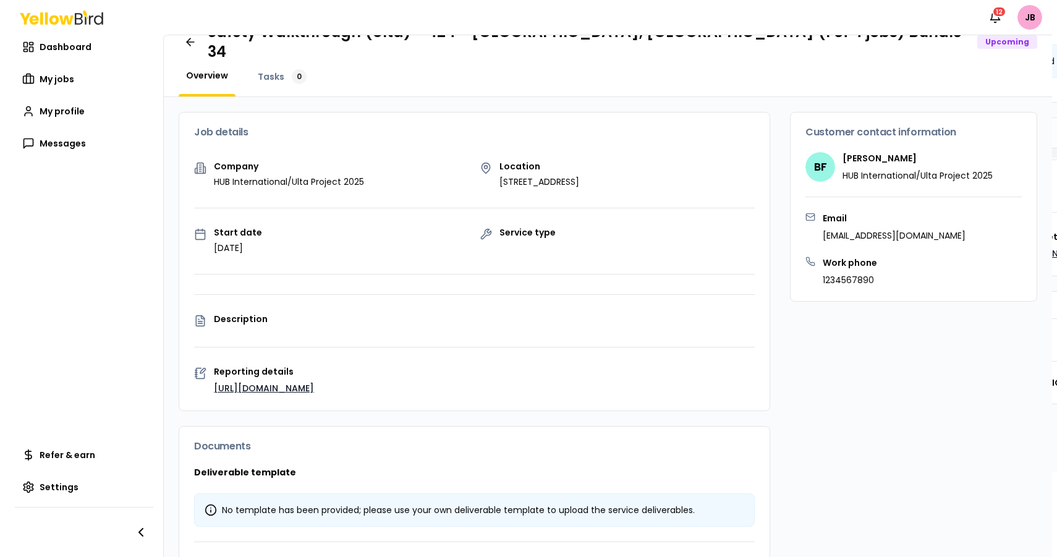
scroll to position [7, 0]
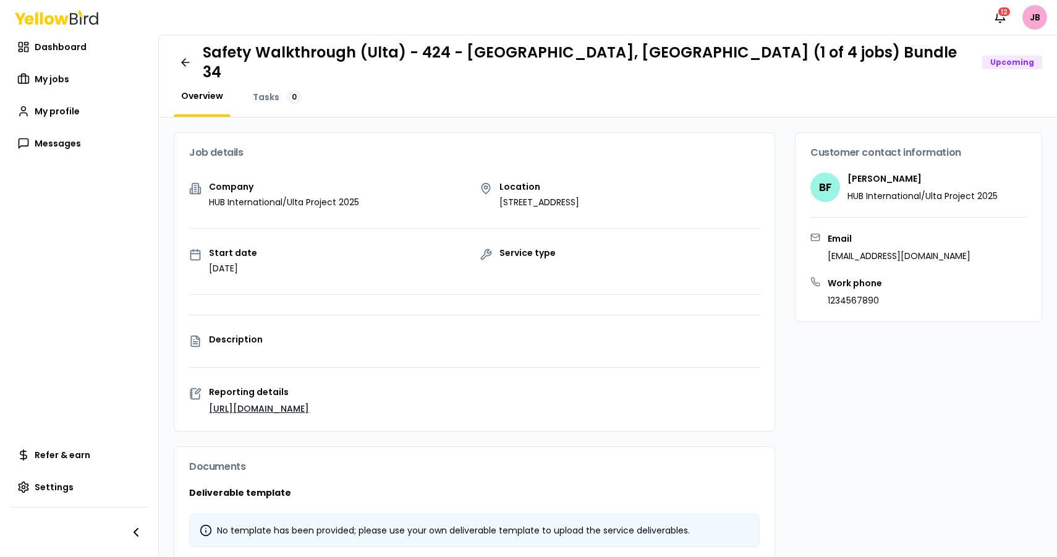
click at [798, 388] on div "Customer contact information BF Bayyinah Francies HUB International/Ulta Projec…" at bounding box center [918, 405] width 247 height 547
